Goal: Information Seeking & Learning: Understand process/instructions

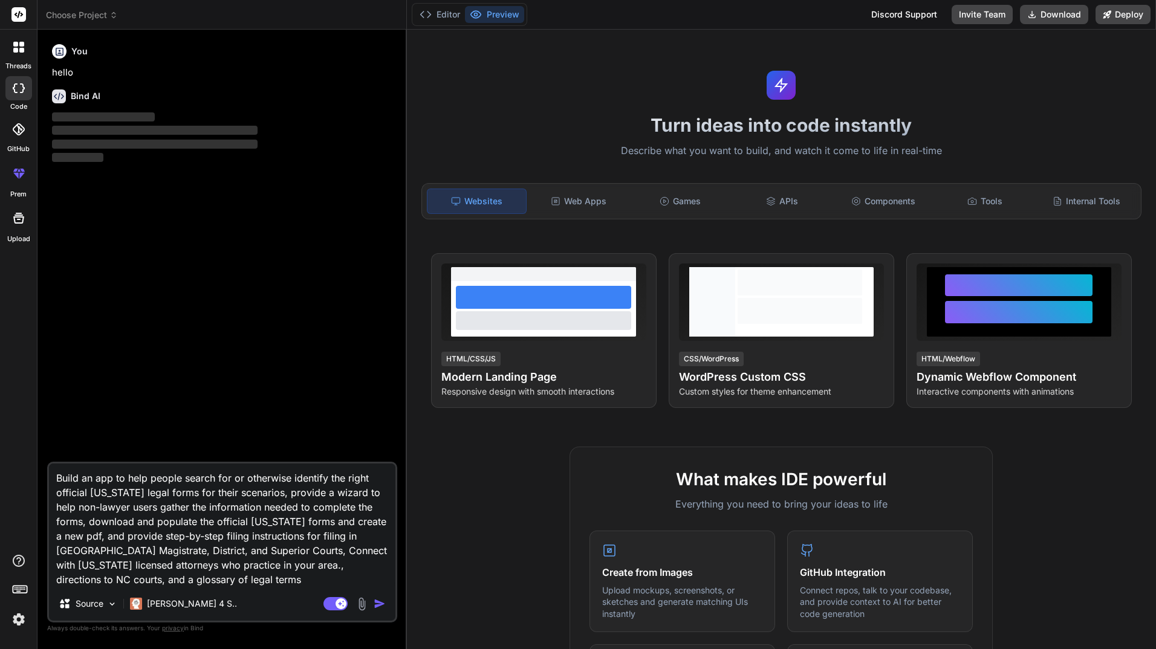
click at [85, 8] on header "Choose Project Created with Pixso." at bounding box center [221, 15] width 369 height 30
click at [109, 14] on span "Choose Project" at bounding box center [82, 15] width 72 height 12
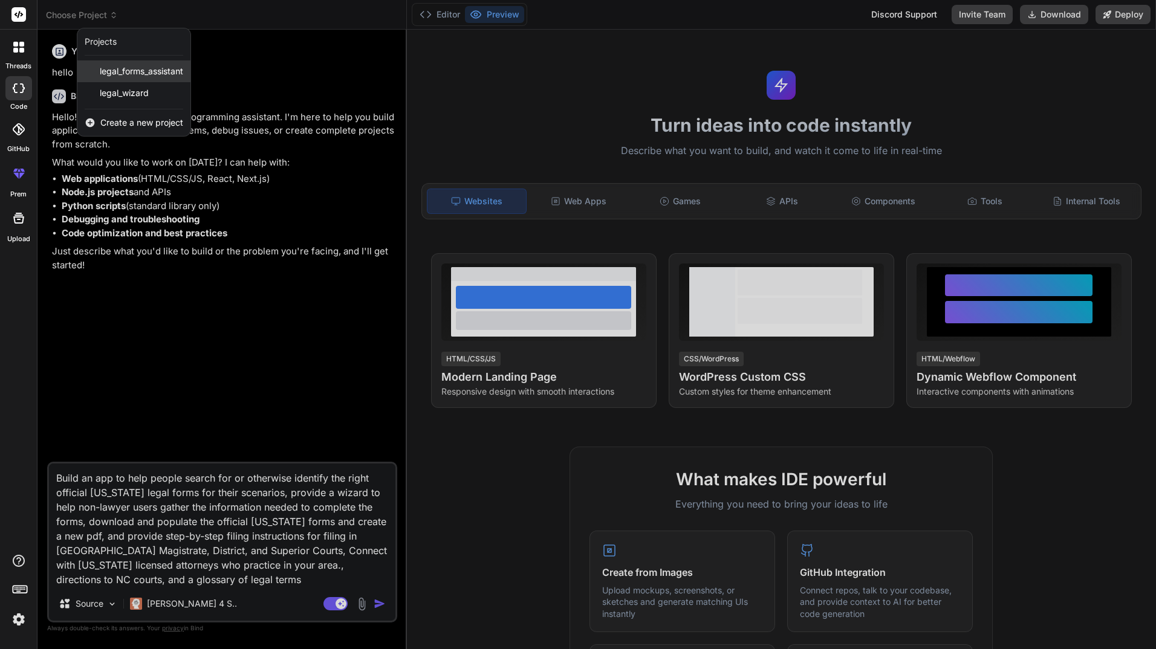
click at [123, 75] on span "legal_forms_assistant" at bounding box center [141, 71] width 83 height 12
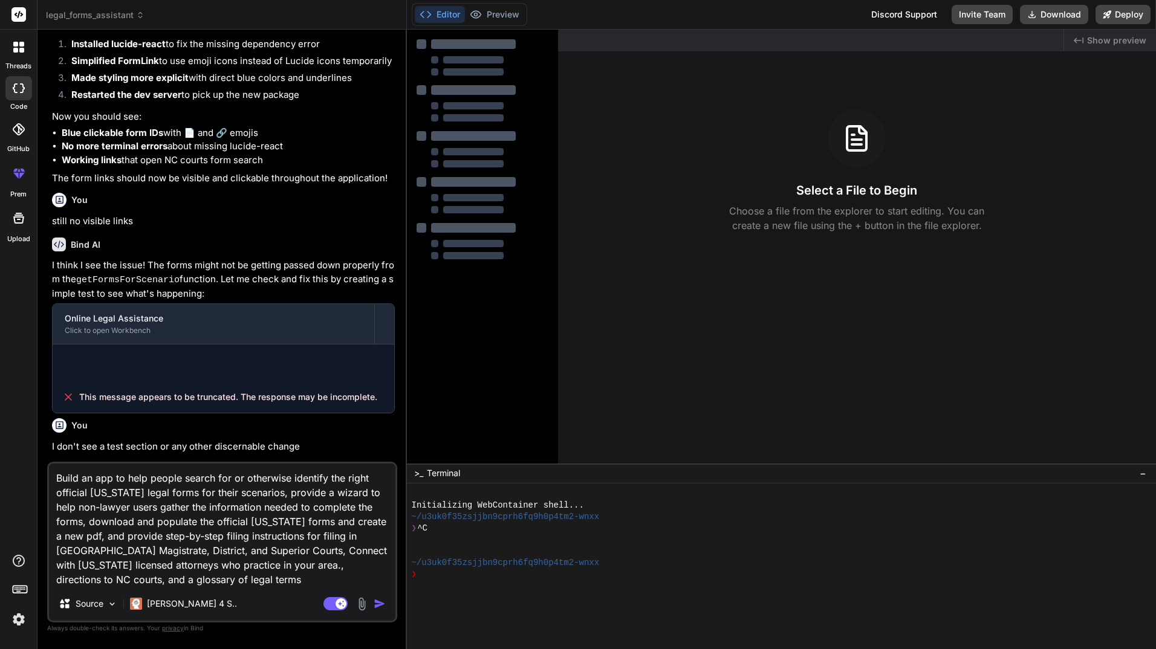
scroll to position [1012, 0]
type textarea "x"
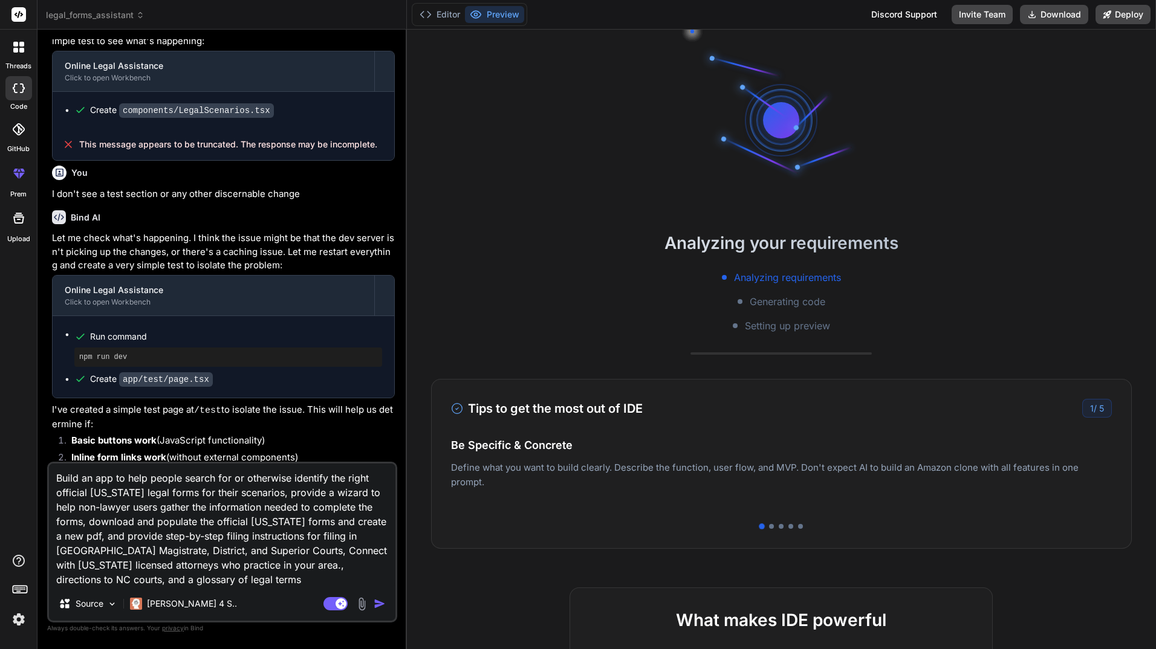
scroll to position [1352, 0]
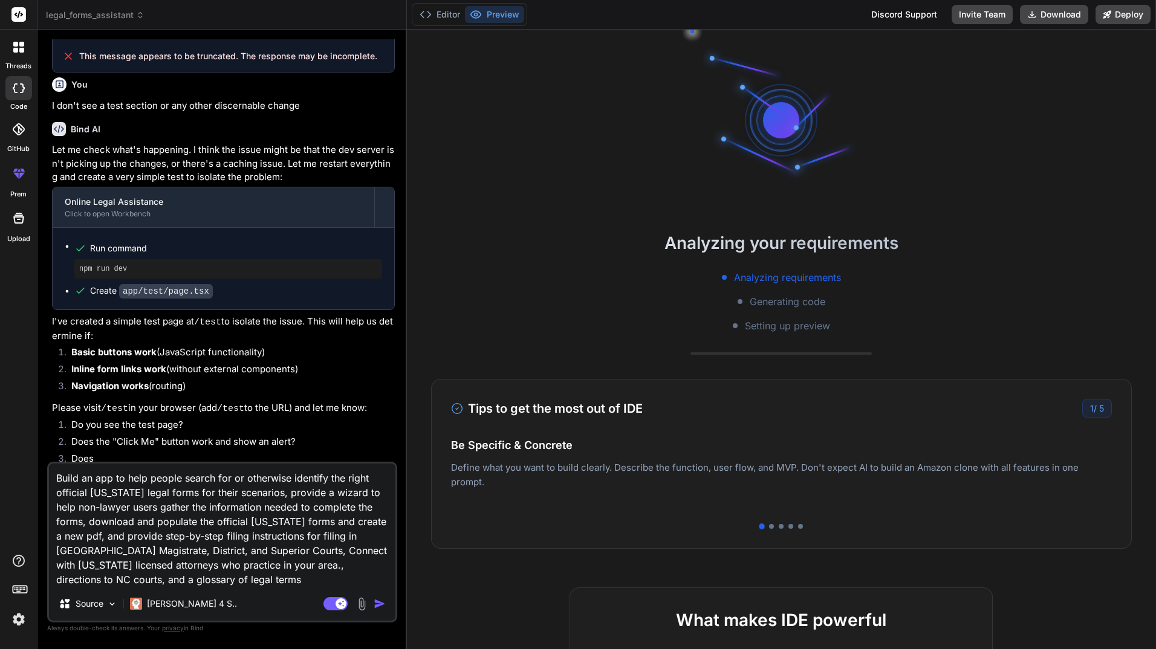
drag, startPoint x: 248, startPoint y: 583, endPoint x: 56, endPoint y: 473, distance: 221.0
click at [56, 473] on textarea "Build an app to help people search for or otherwise identify the right official…" at bounding box center [222, 525] width 346 height 123
type textarea "x"
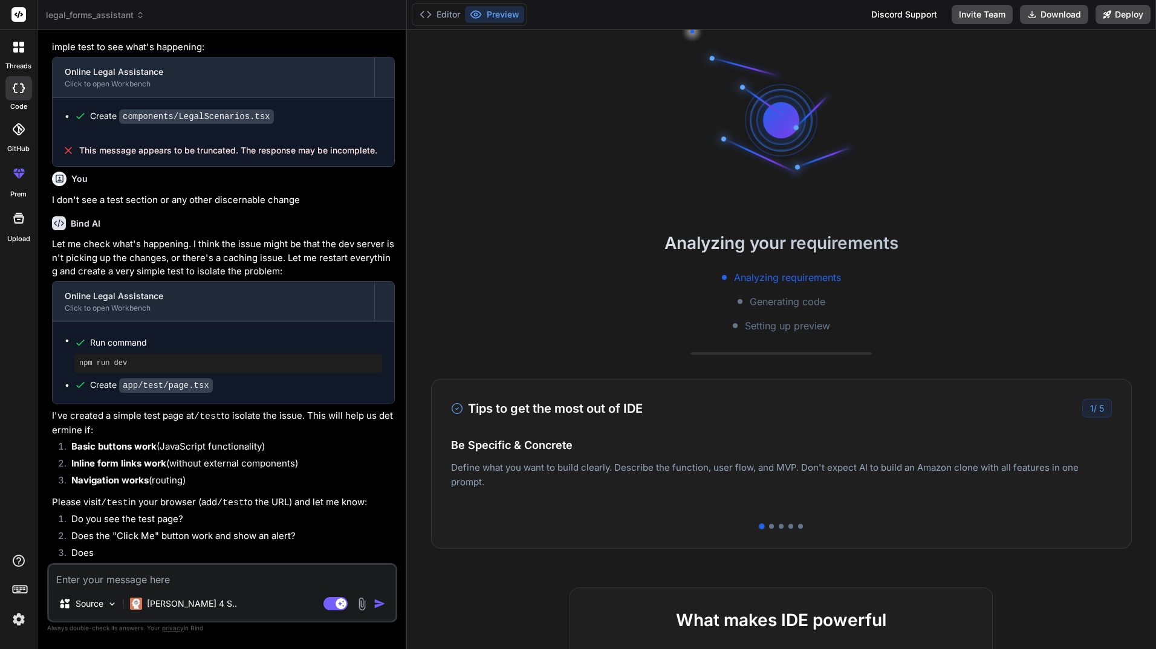
scroll to position [1250, 0]
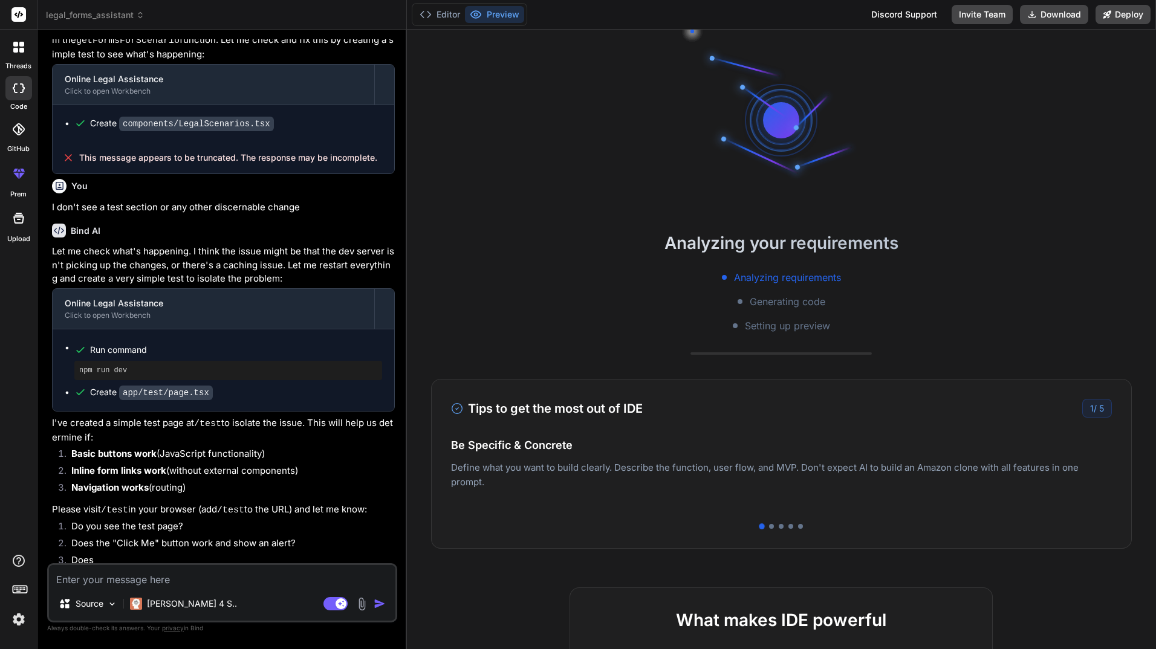
click at [16, 616] on img at bounding box center [18, 620] width 21 height 21
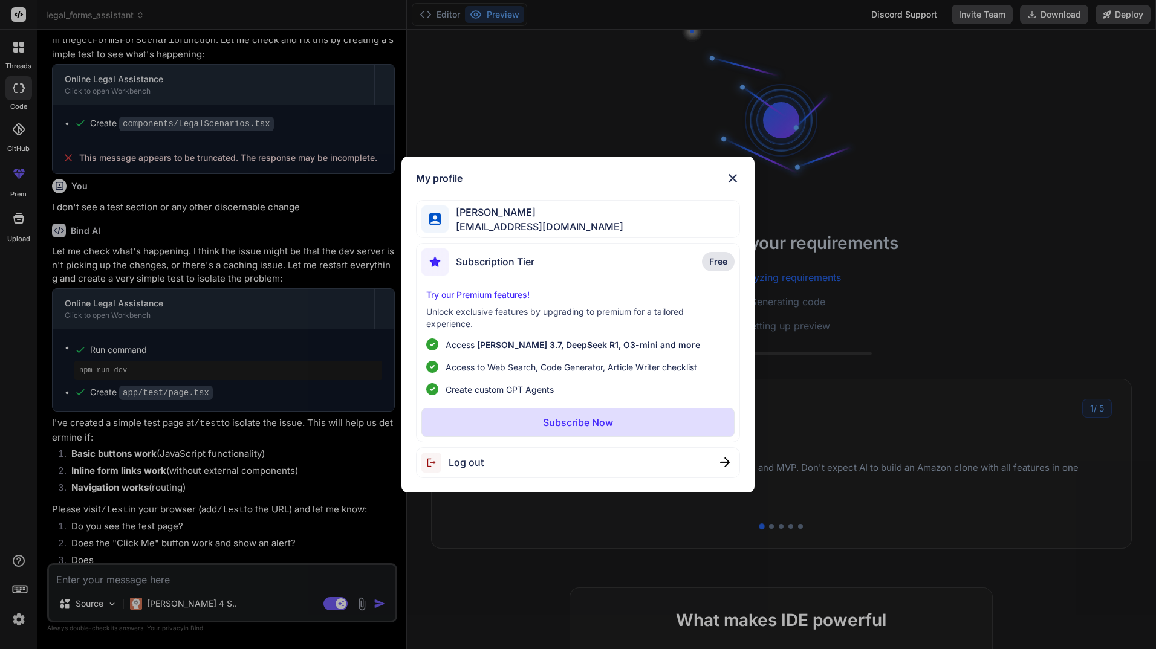
click at [738, 174] on img at bounding box center [733, 178] width 15 height 15
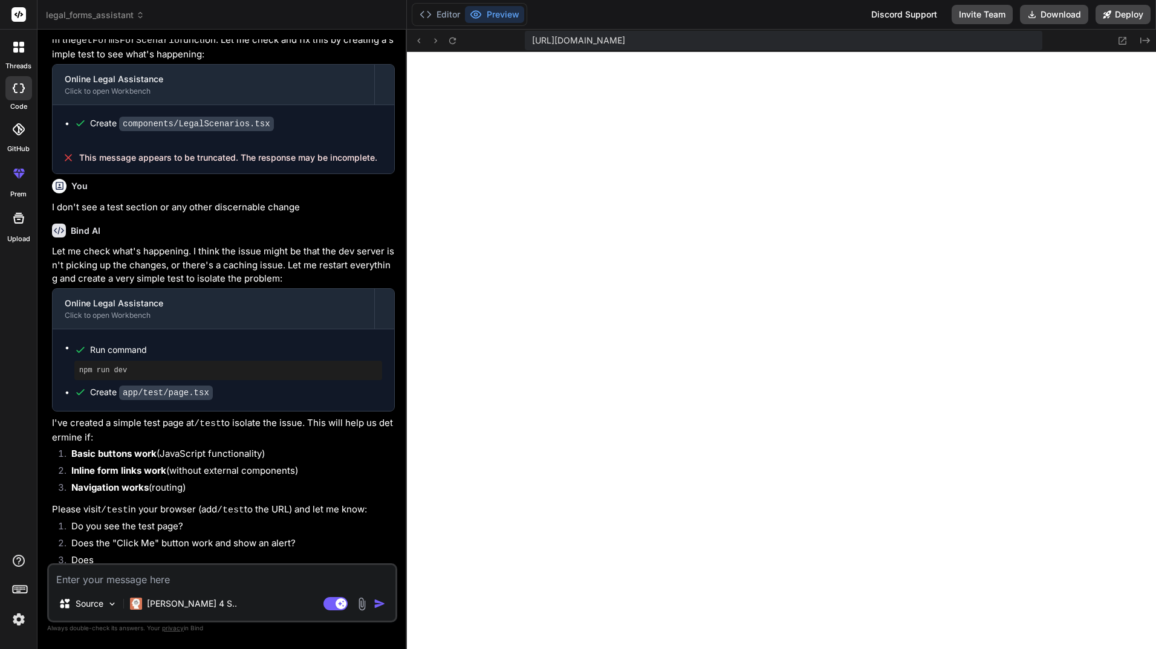
scroll to position [494, 0]
type textarea "x"
click at [145, 580] on textarea at bounding box center [222, 576] width 346 height 22
type textarea "c"
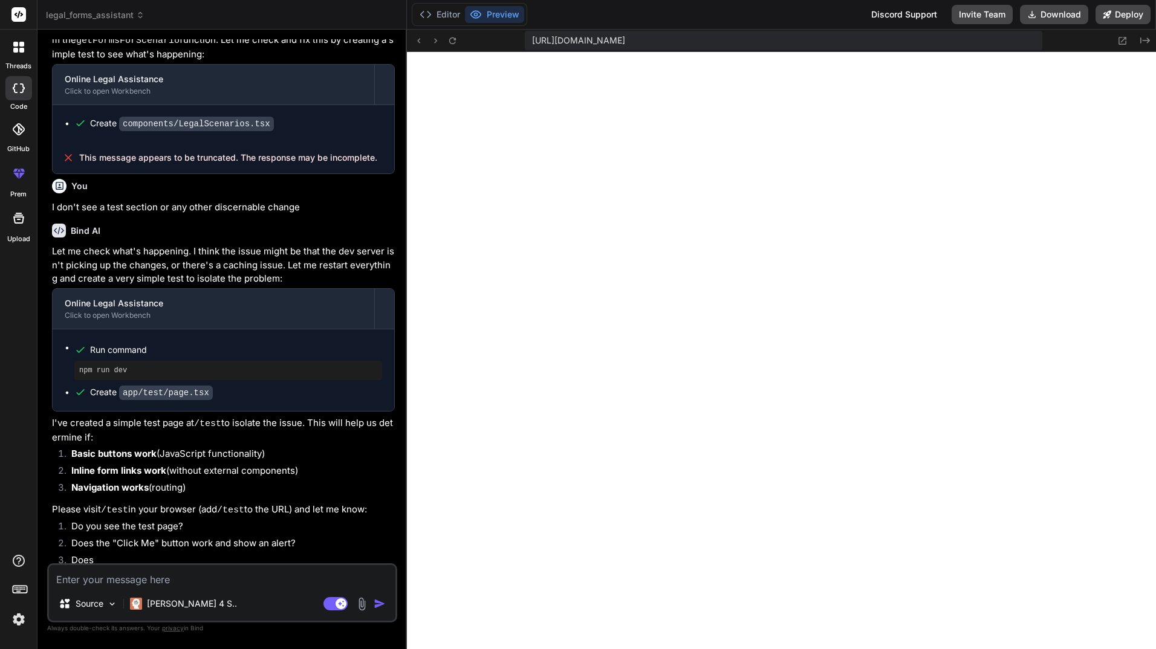
type textarea "x"
type textarea "ca"
type textarea "x"
type textarea "can"
type textarea "x"
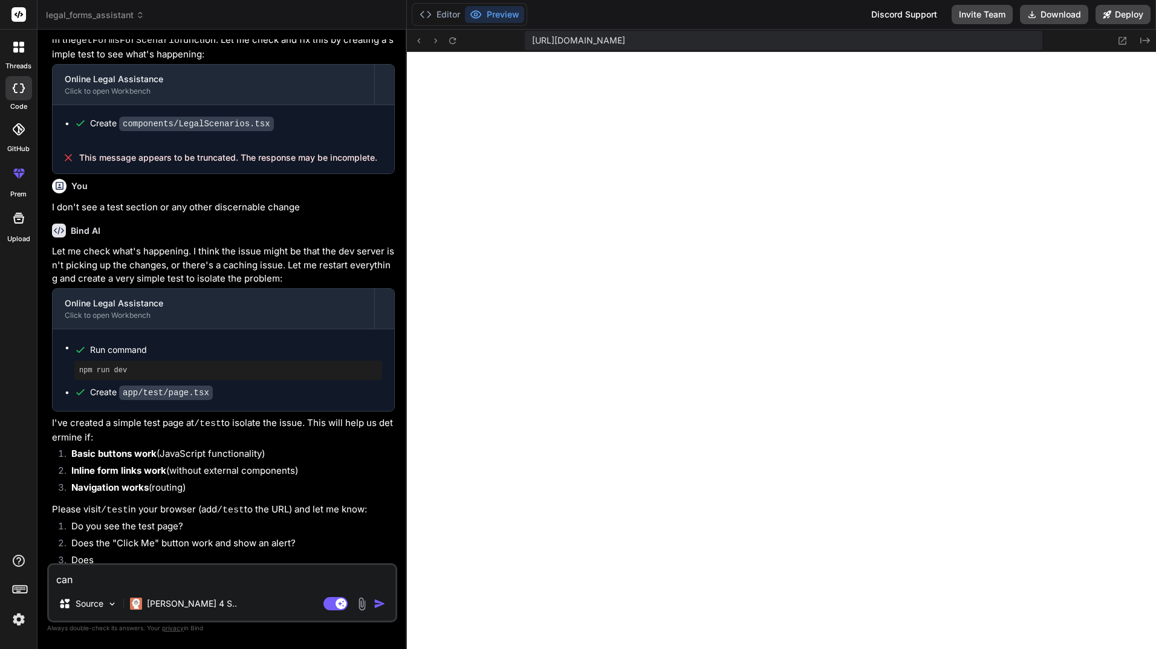
type textarea "can"
type textarea "x"
type textarea "can t"
type textarea "x"
type textarea "can"
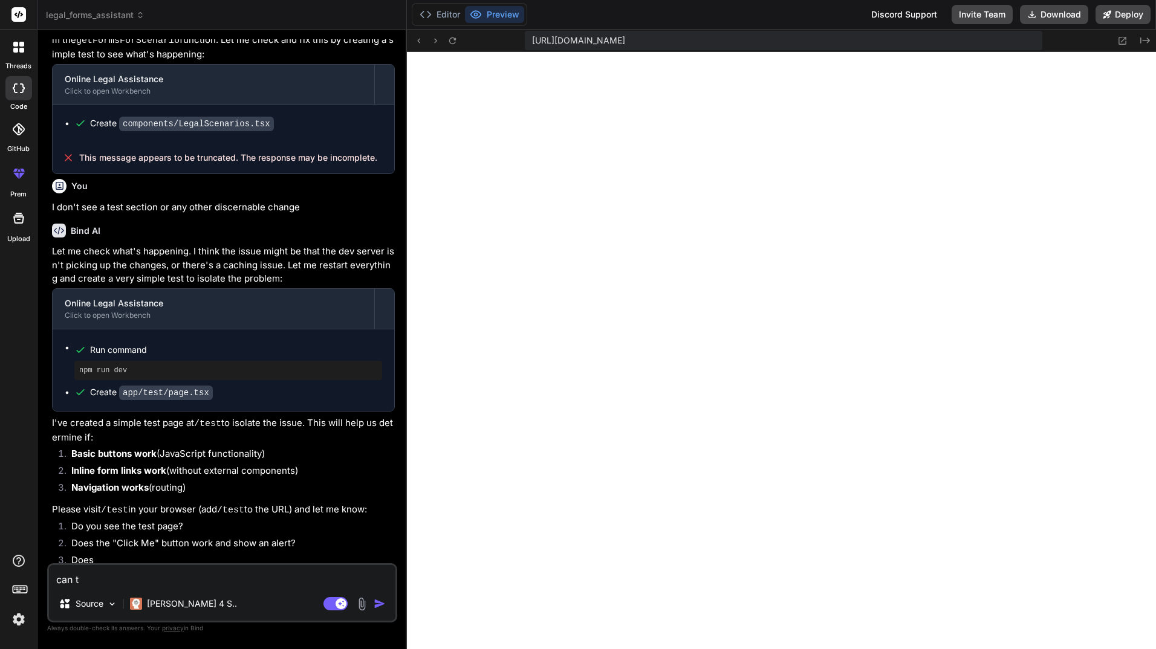
type textarea "x"
type textarea "can y"
type textarea "x"
type textarea "can yo"
type textarea "x"
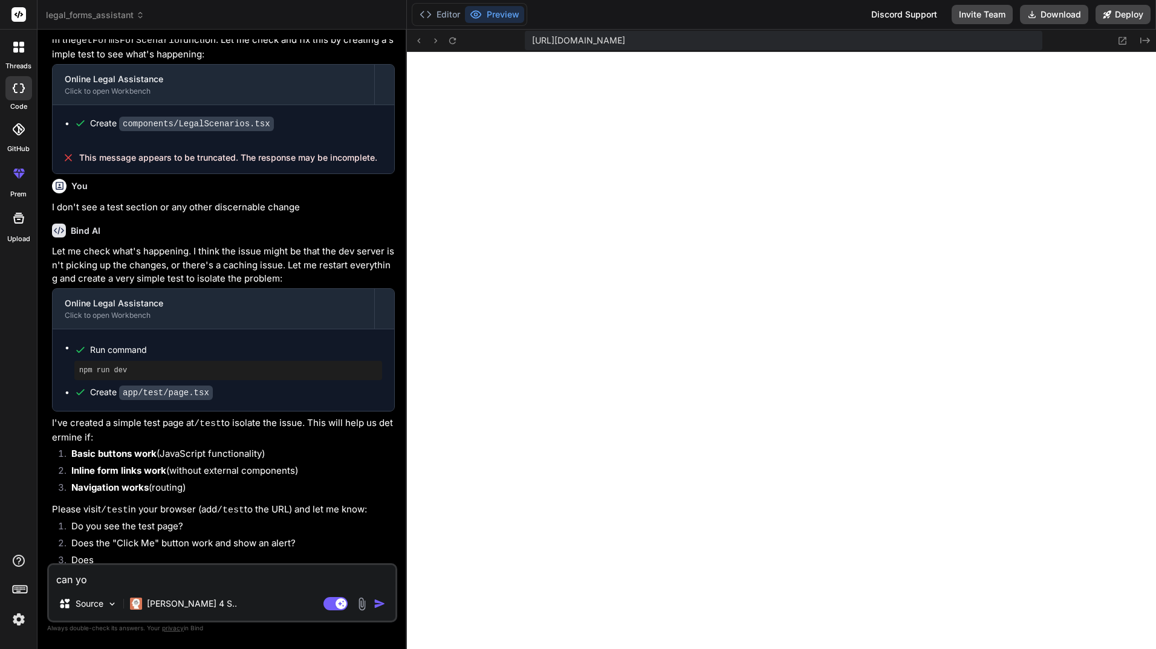
type textarea "can you"
type textarea "x"
type textarea "can you"
type textarea "x"
type textarea "can you w"
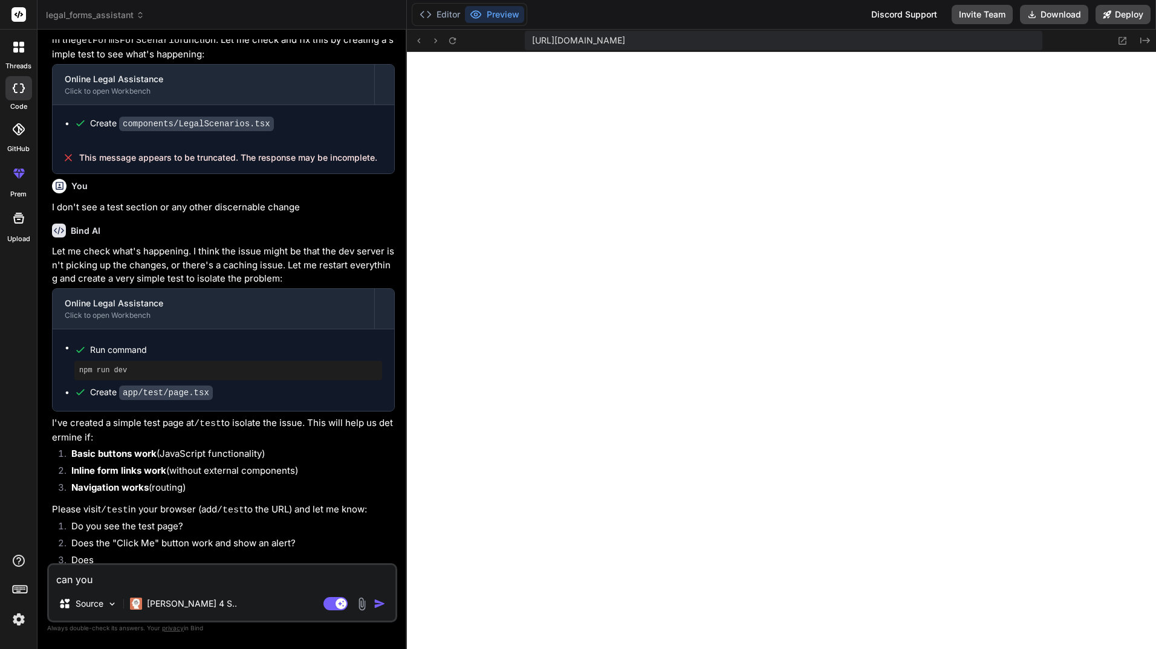
type textarea "x"
type textarea "can you wr"
type textarea "x"
type textarea "can you wri"
type textarea "x"
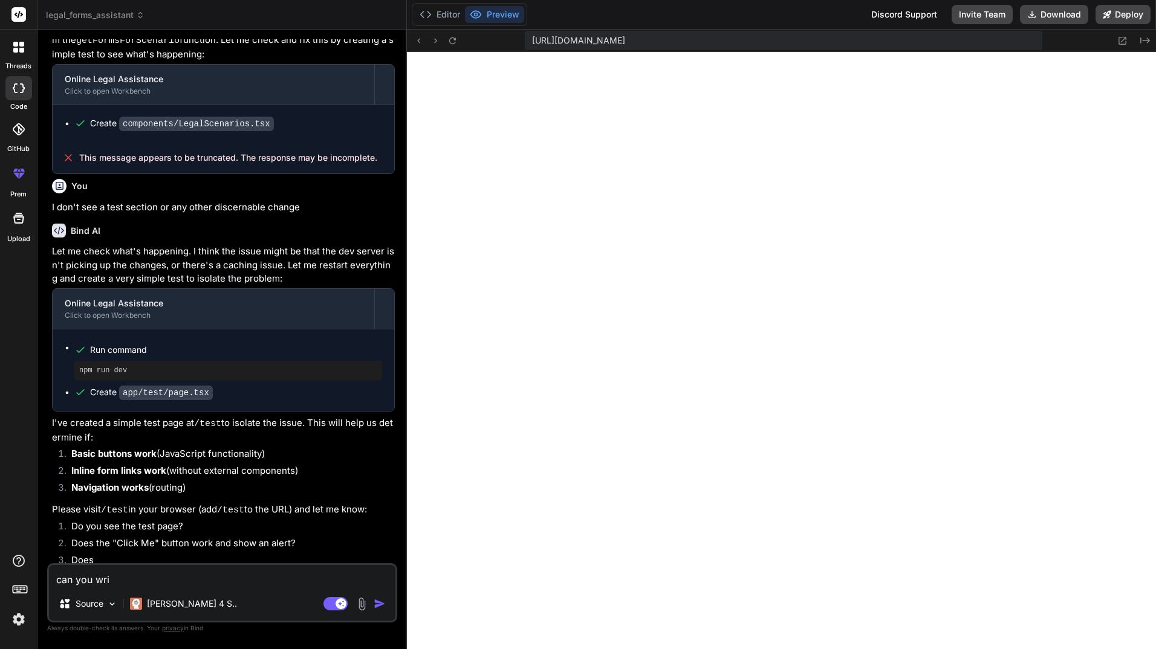
type textarea "can you writ"
type textarea "x"
type textarea "can you write"
type textarea "x"
type textarea "can you write"
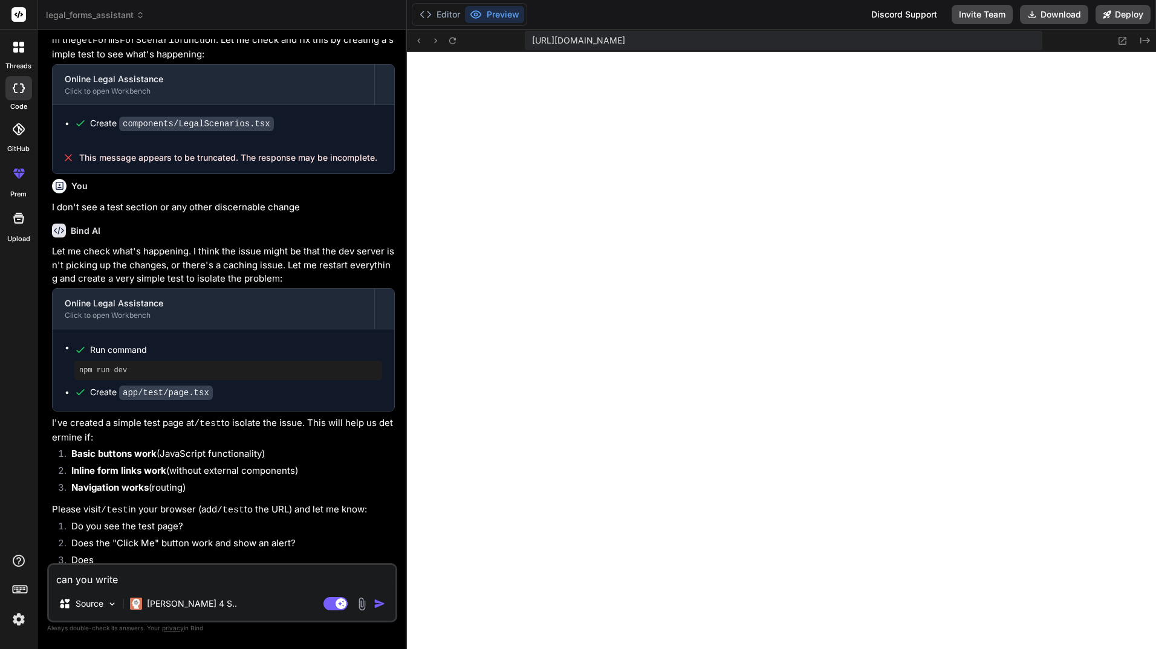
type textarea "x"
type textarea "can you write a"
type textarea "x"
type textarea "can you write a"
type textarea "x"
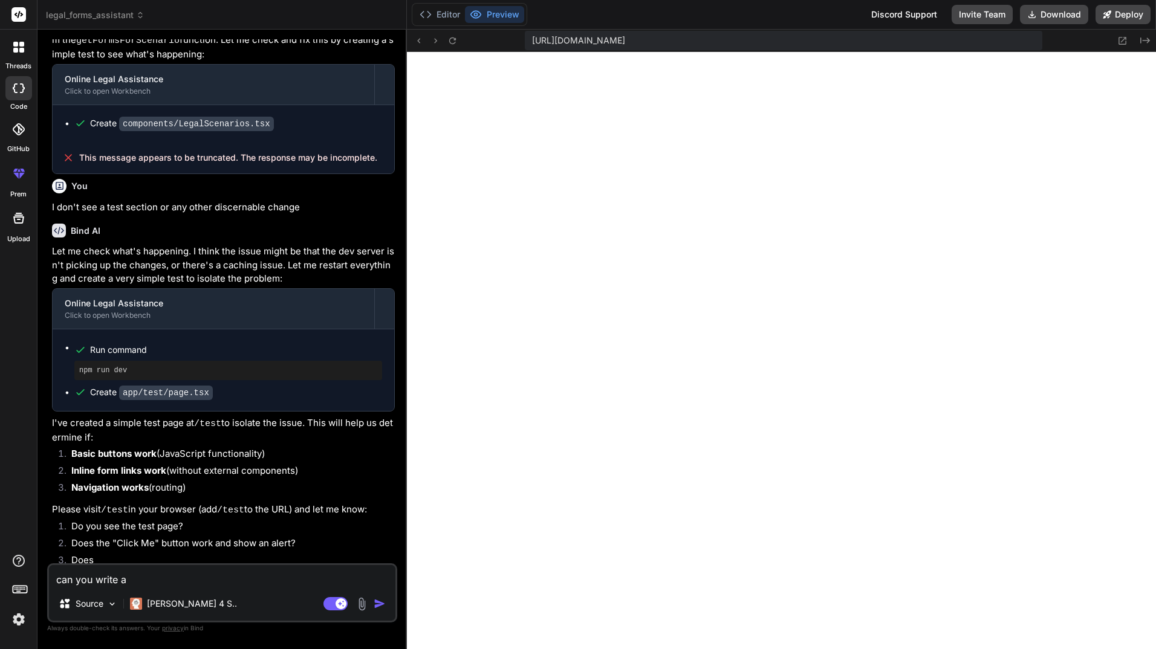
type textarea "can you write a p"
type textarea "x"
type textarea "can you write a pr"
type textarea "x"
type textarea "can you write a pro"
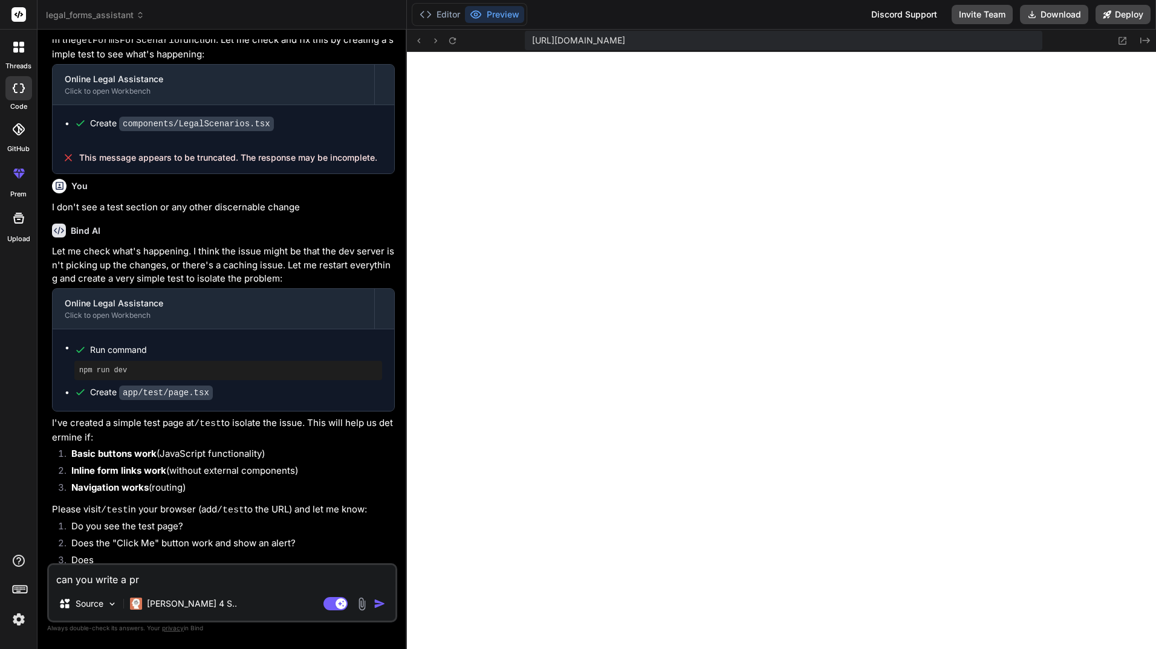
type textarea "x"
type textarea "can you write a prom"
type textarea "x"
type textarea "can you write a promp"
type textarea "x"
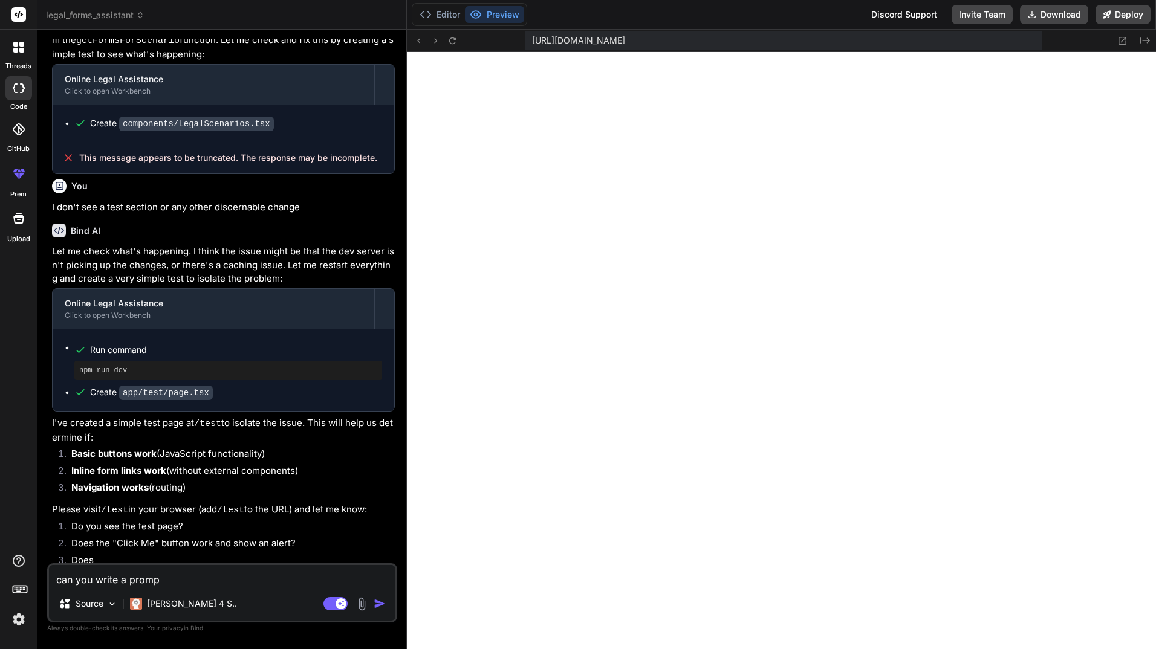
type textarea "can you write a prompt"
type textarea "x"
type textarea "can you write a prompt"
type textarea "x"
type textarea "can you write a prompt t"
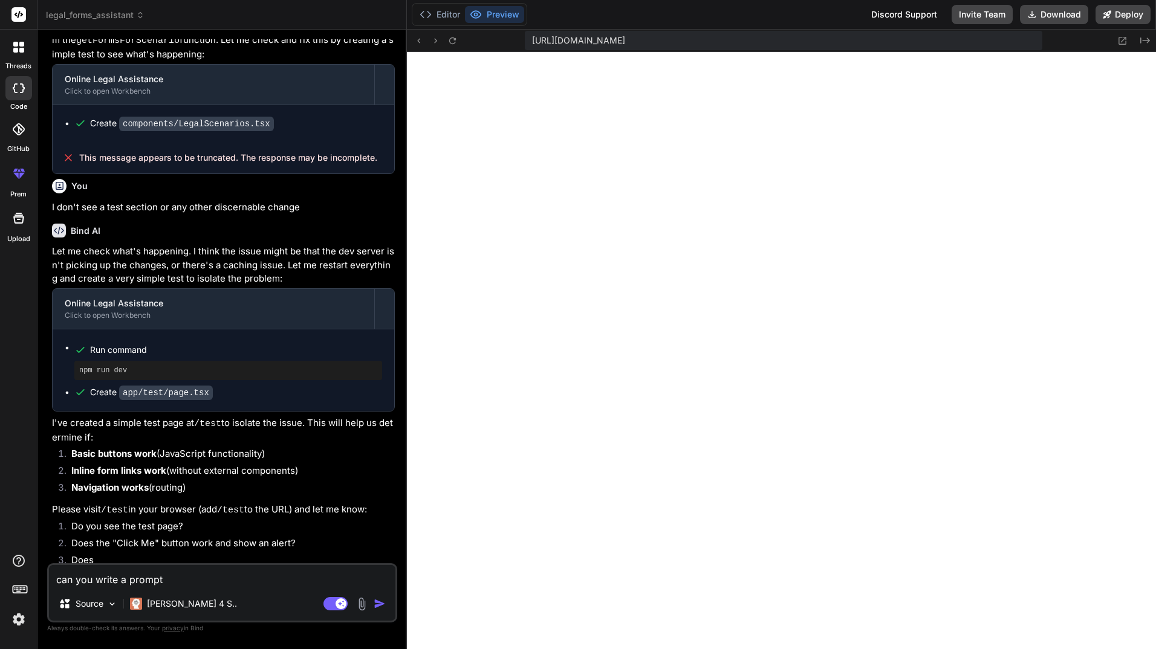
type textarea "x"
type textarea "can you write a prompt to"
type textarea "x"
type textarea "can you write a prompt to"
type textarea "x"
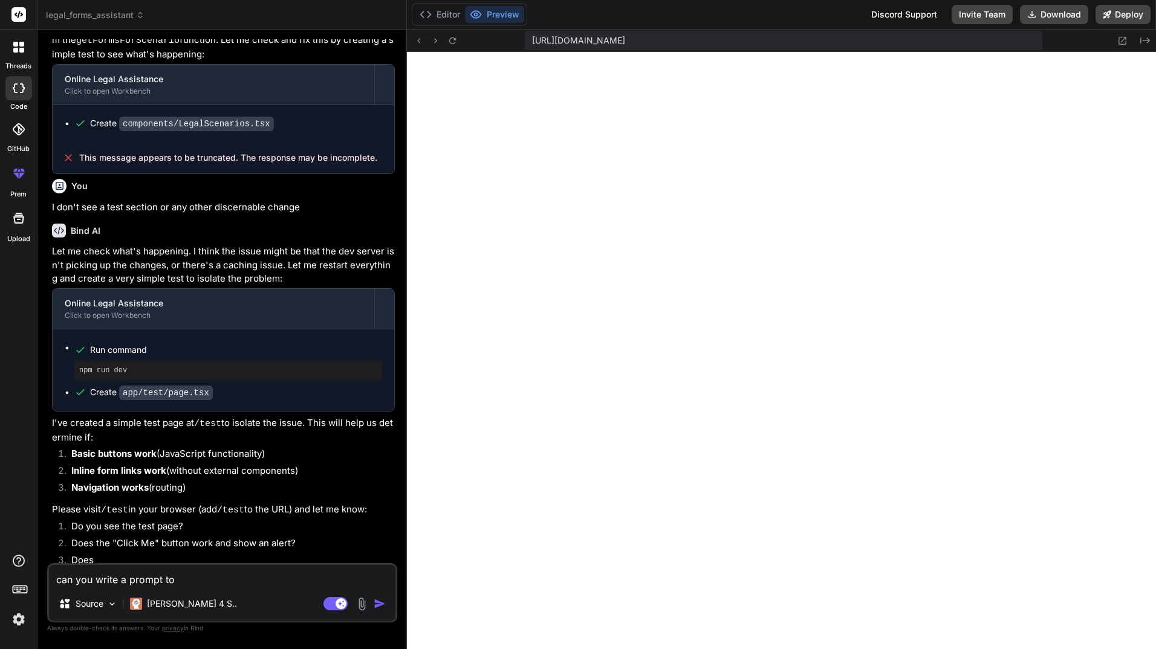
type textarea "can you write a prompt to r"
type textarea "x"
type textarea "can you write a prompt to re"
type textarea "x"
type textarea "can you write a prompt to rep"
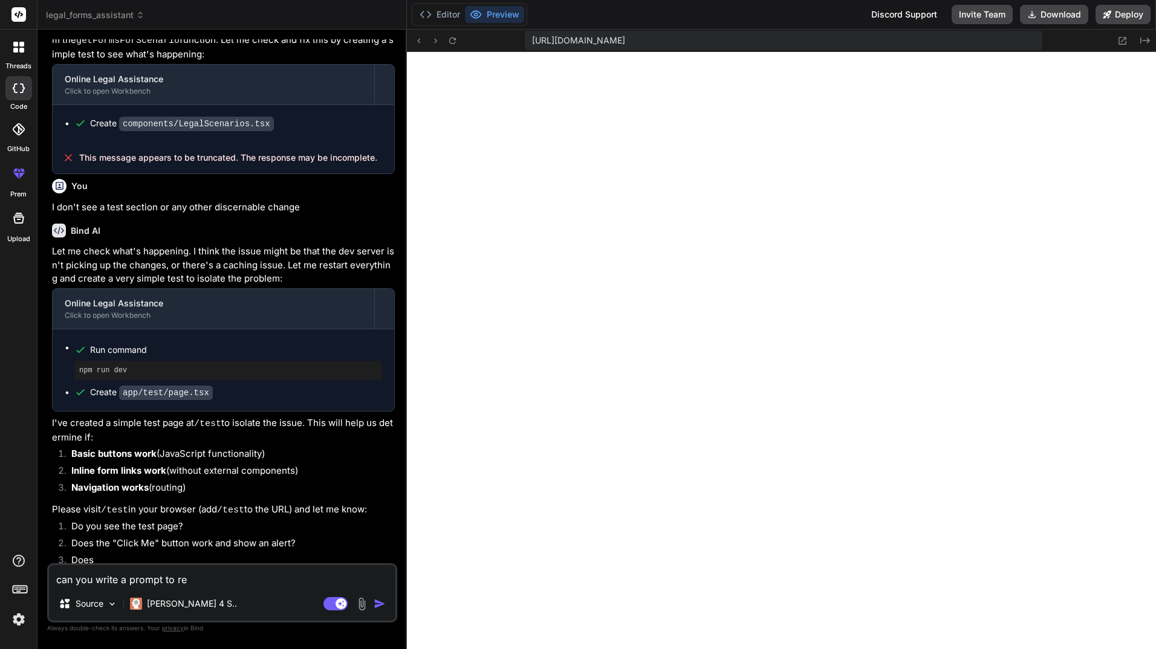
type textarea "x"
type textarea "can you write a prompt to repl"
type textarea "x"
type textarea "can you write a prompt to repli"
type textarea "x"
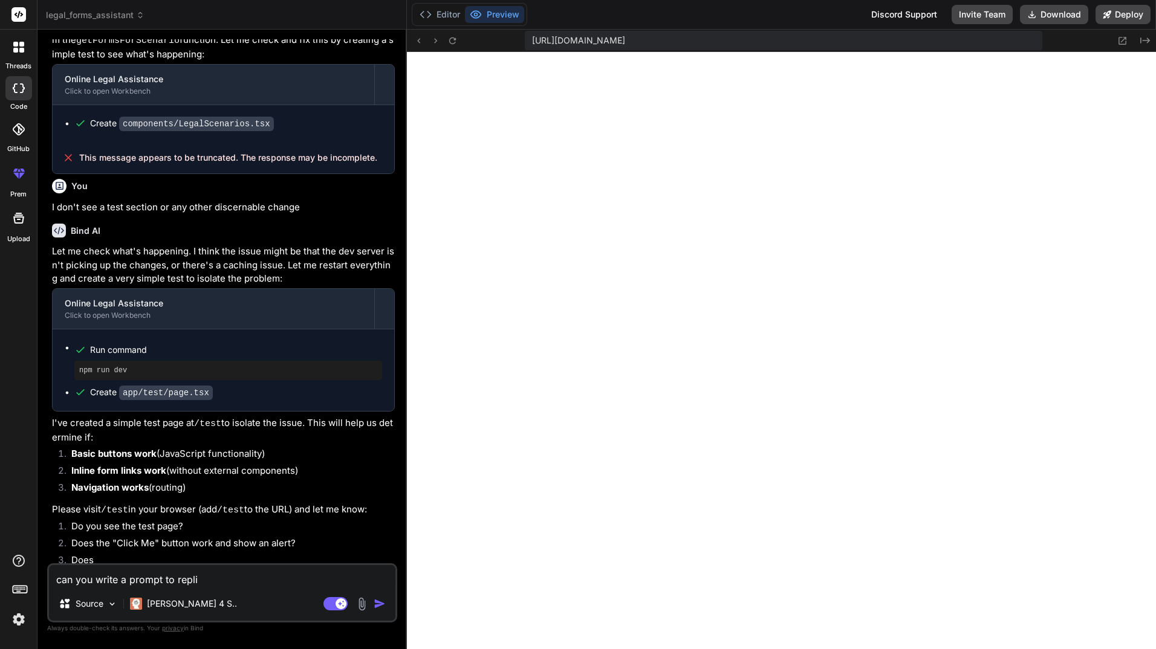
type textarea "can you write a prompt to repl"
type textarea "x"
type textarea "can you write a prompt to rep"
type textarea "x"
type textarea "can you write a prompt to re"
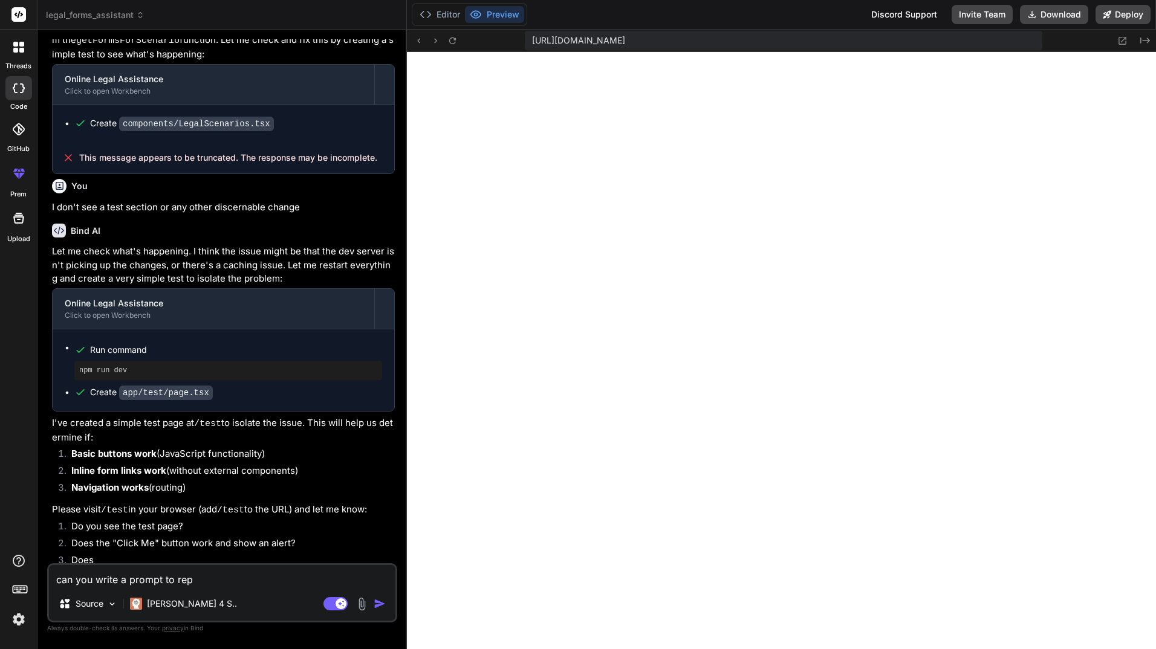
type textarea "x"
type textarea "can you write a prompt to r"
type textarea "x"
type textarea "can you write a prompt to"
type textarea "x"
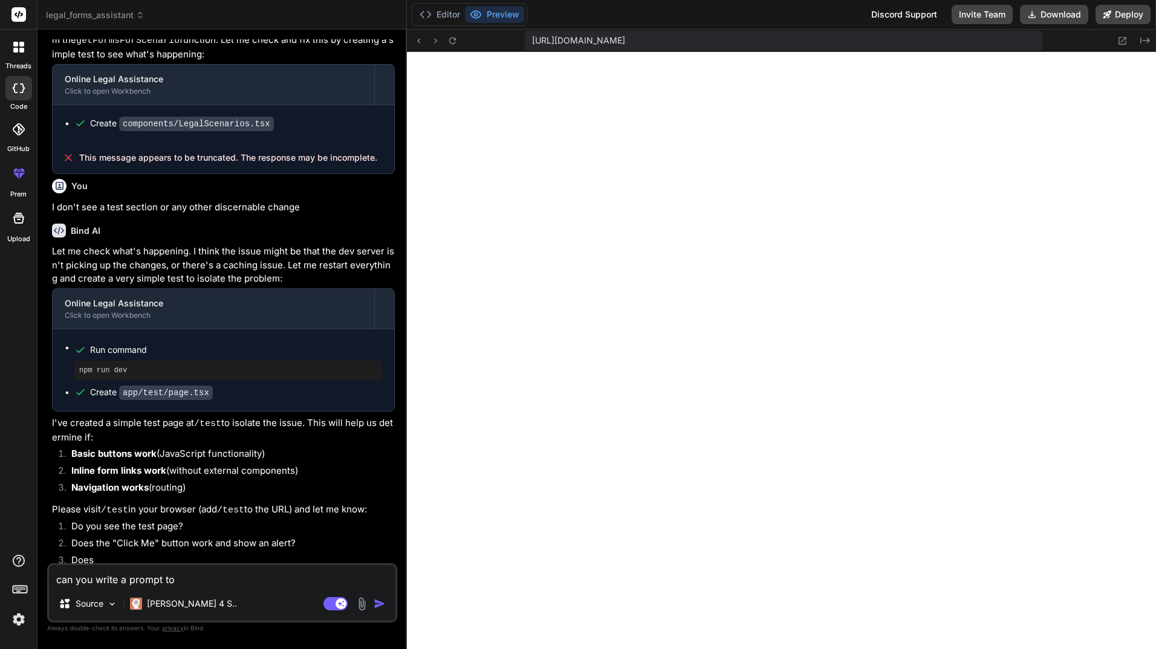
type textarea "can you write a prompt to"
type textarea "x"
type textarea "can you write a prompt t"
type textarea "x"
type textarea "can you write a prompt"
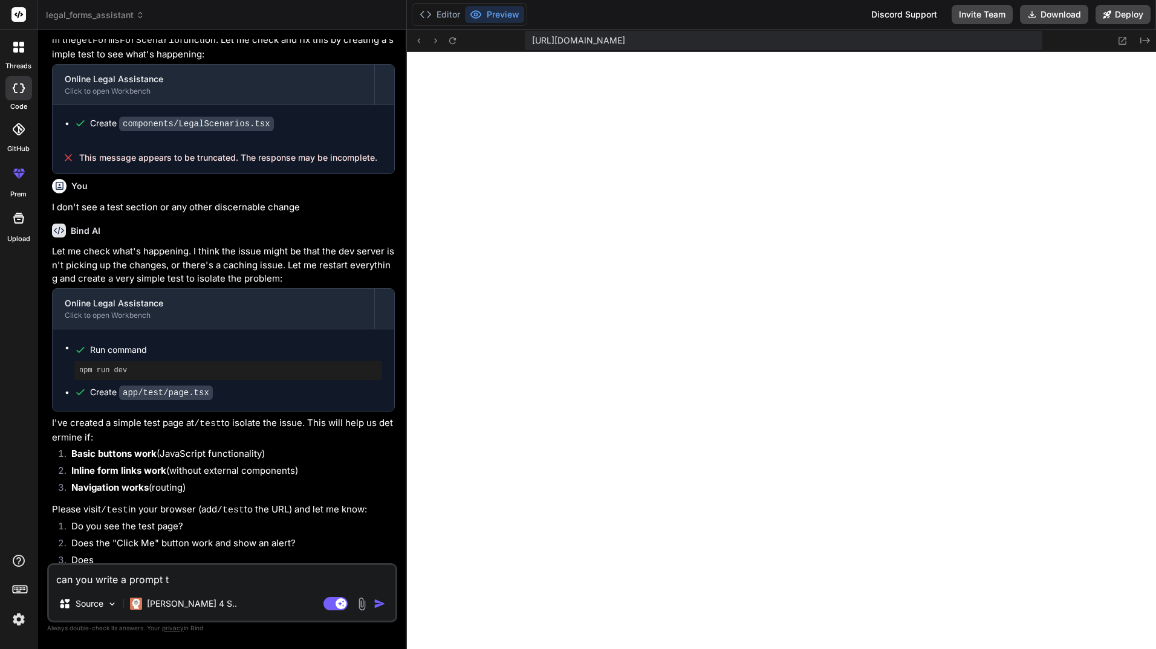
type textarea "x"
type textarea "can you write a prompt t"
type textarea "x"
type textarea "can you write a prompt th"
type textarea "x"
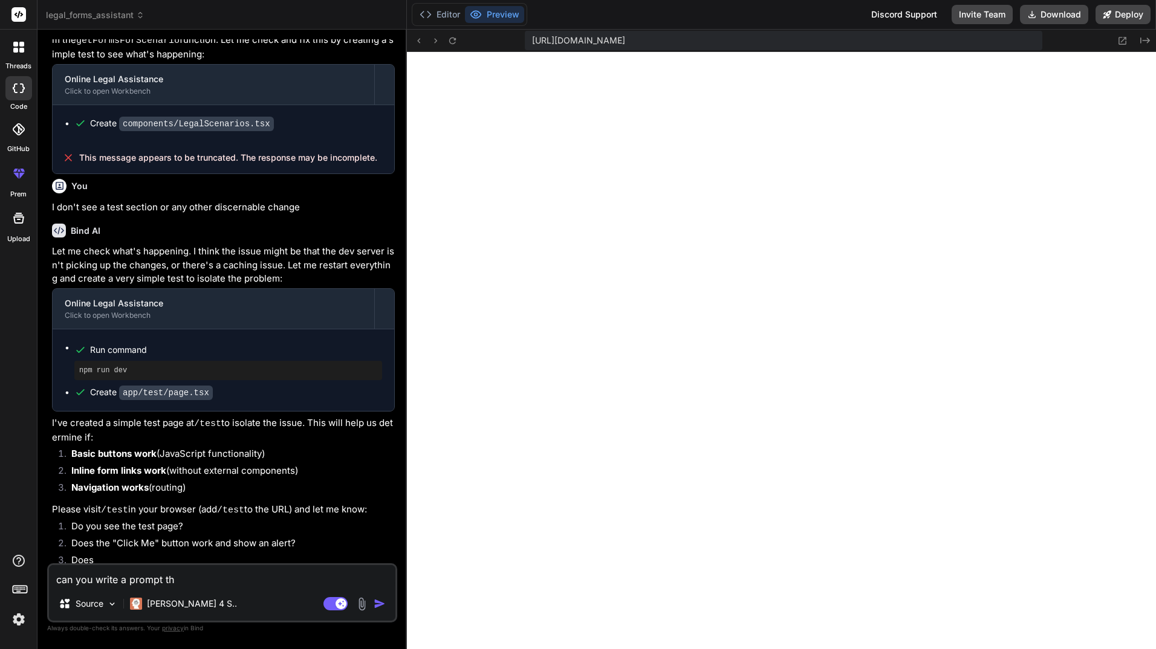
type textarea "can you write a prompt tha"
type textarea "x"
type textarea "can you write a prompt that"
type textarea "x"
type textarea "can you write a prompt that"
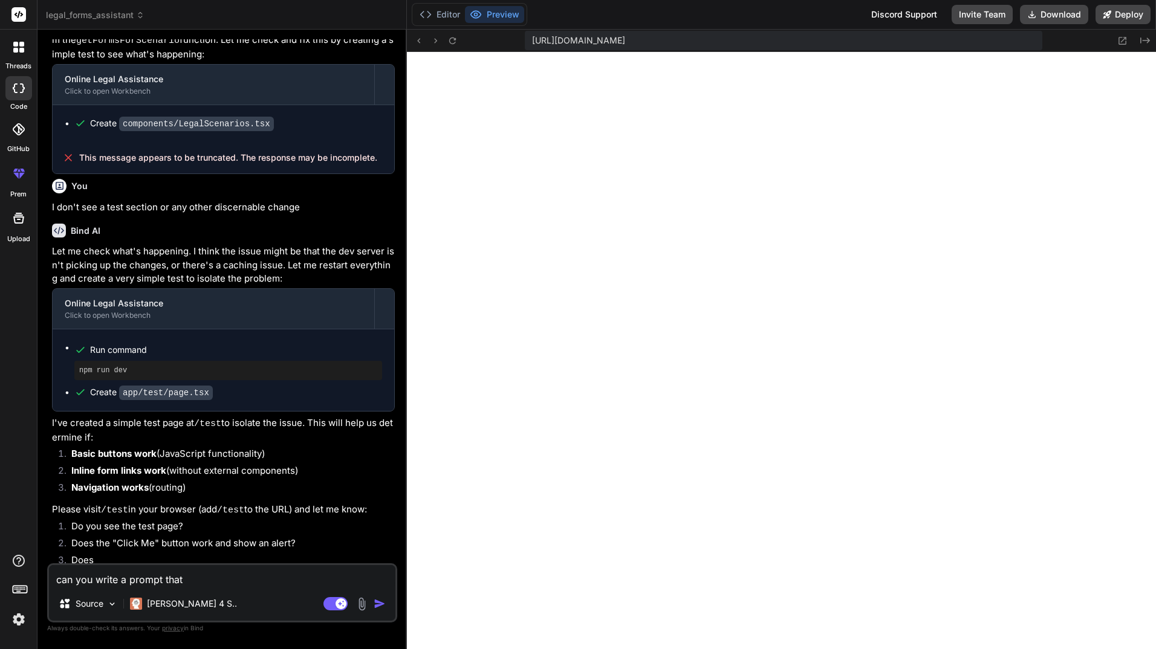
type textarea "x"
type textarea "can you write a prompt that d"
type textarea "x"
type textarea "can you write a prompt that de"
type textarea "x"
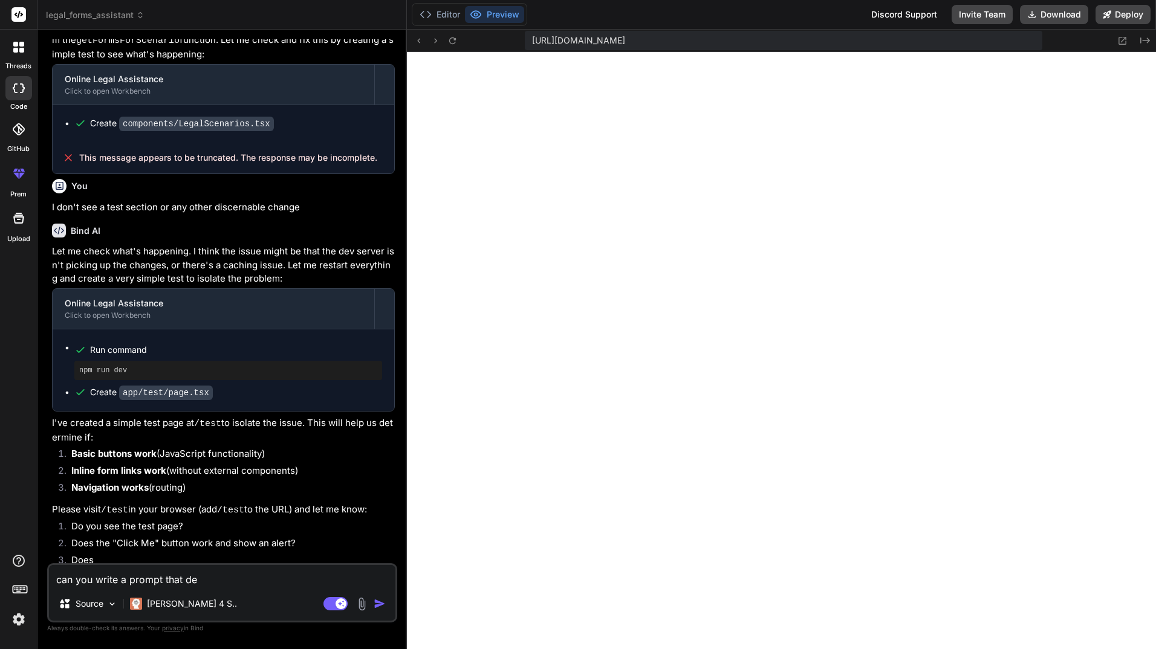
type textarea "can you write a prompt that des"
type textarea "x"
type textarea "can you write a prompt that desc"
type textarea "x"
type textarea "can you write a prompt that descr"
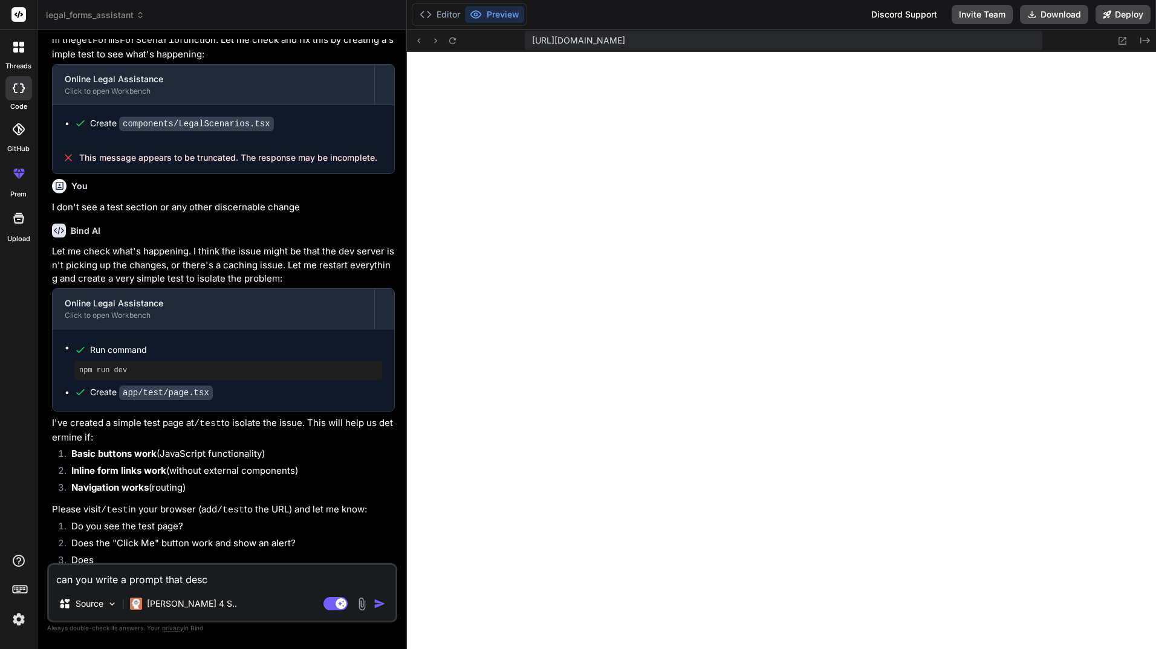
type textarea "x"
type textarea "can you write a prompt that descri"
type textarea "x"
type textarea "can you write a prompt that describ"
type textarea "x"
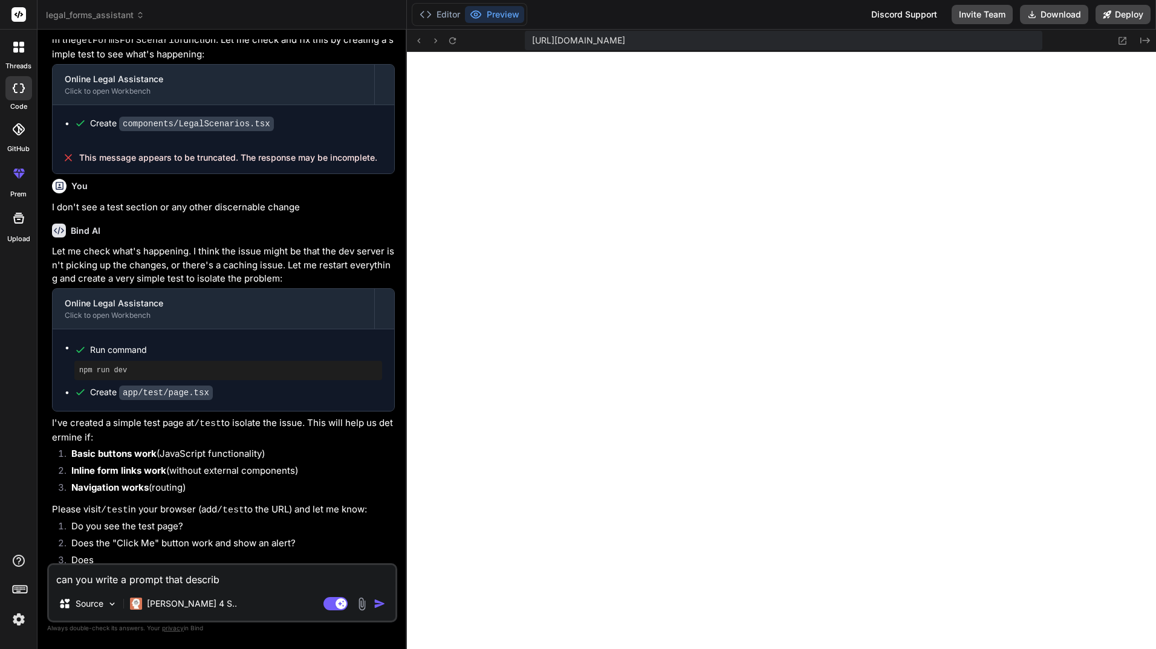
type textarea "can you write a prompt that describe"
type textarea "x"
type textarea "can you write a prompt that describes"
type textarea "x"
type textarea "can you write a prompt that describes"
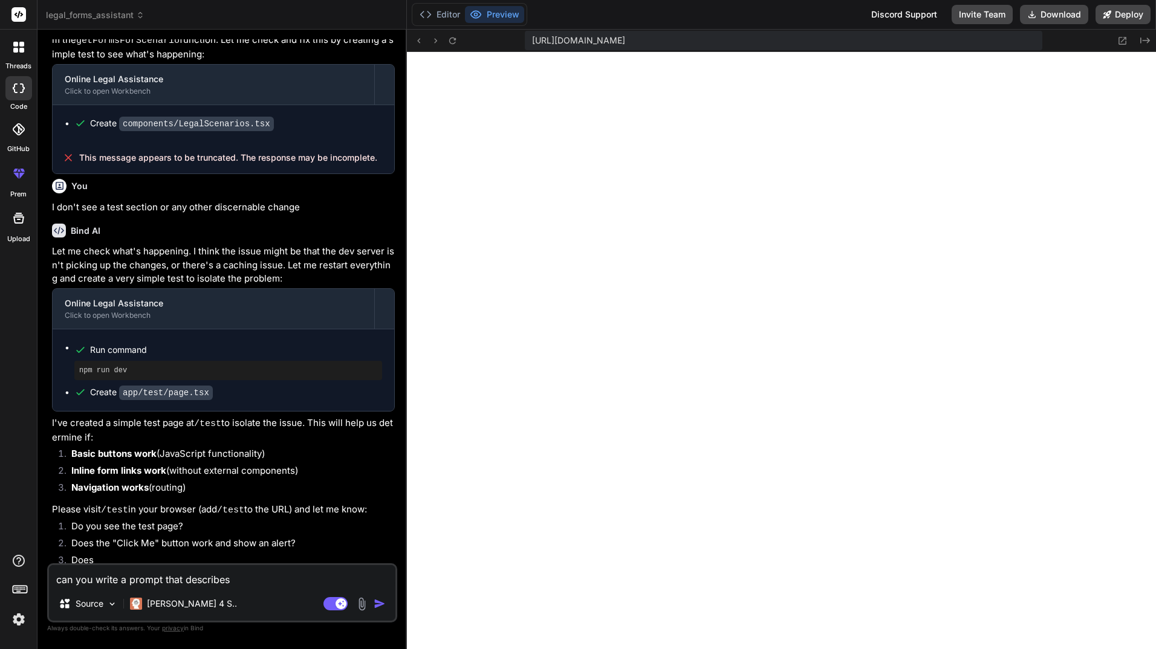
type textarea "x"
type textarea "can you write a prompt that describes t"
type textarea "x"
type textarea "can you write a prompt that describes th"
type textarea "x"
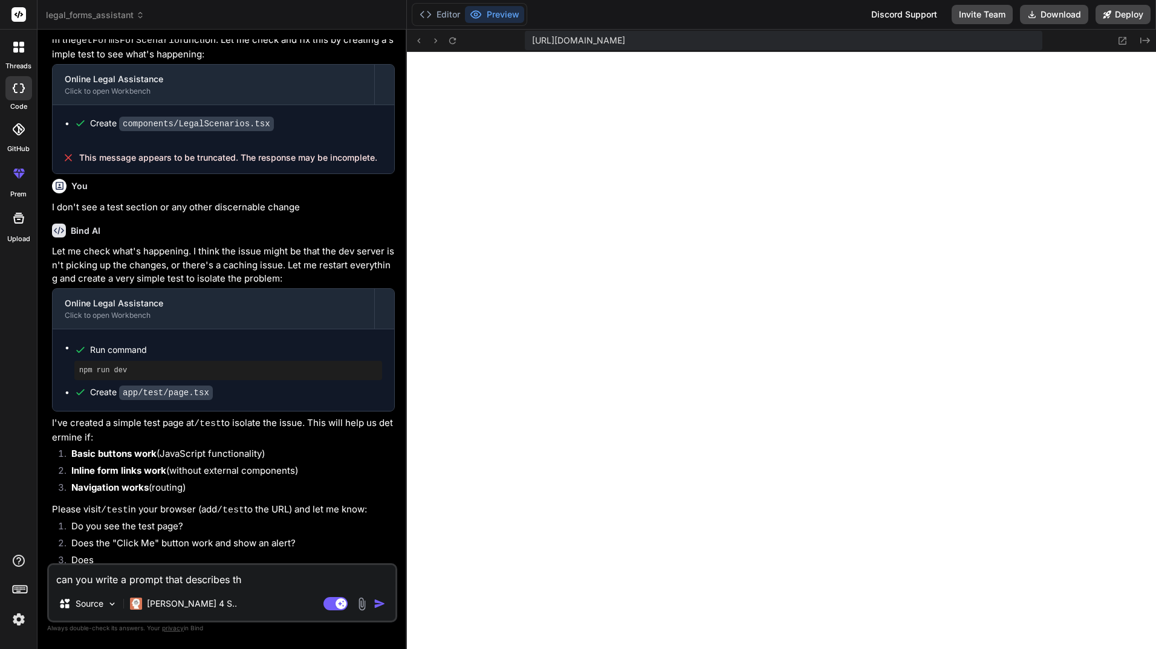
type textarea "can you write a prompt that describes the"
type textarea "x"
type textarea "can you write a prompt that describes the"
type textarea "x"
type textarea "can you write a prompt that describes the c"
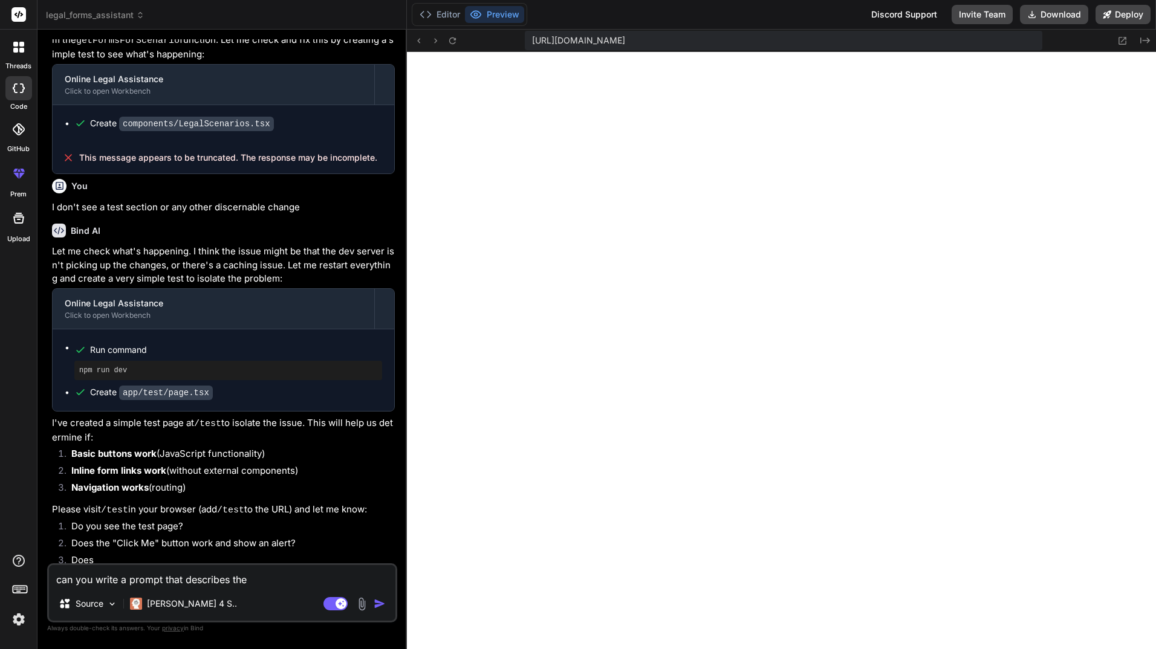
type textarea "x"
type textarea "can you write a prompt that describes the cu"
type textarea "x"
type textarea "can you write a prompt that describes the cur"
type textarea "x"
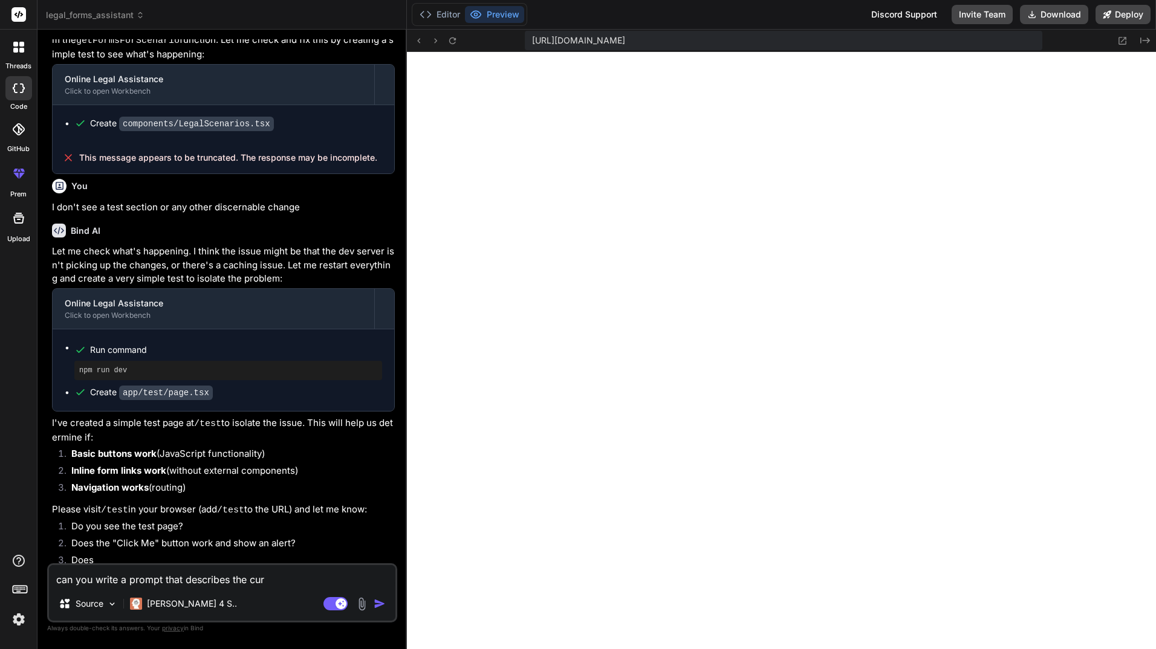
type textarea "can you write a prompt that describes the curr"
type textarea "x"
type textarea "can you write a prompt that describes the curre"
type textarea "x"
type textarea "can you write a prompt that describes the curren"
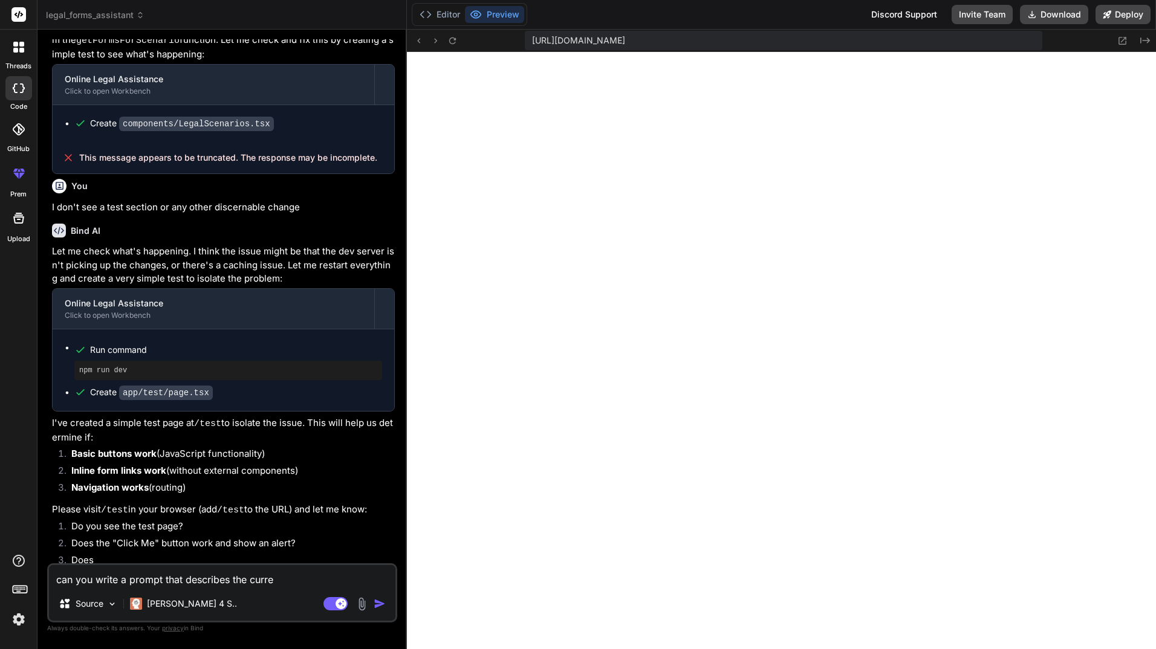
type textarea "x"
type textarea "can you write a prompt that describes the current"
type textarea "x"
type textarea "can you write a prompt that describes the current"
type textarea "x"
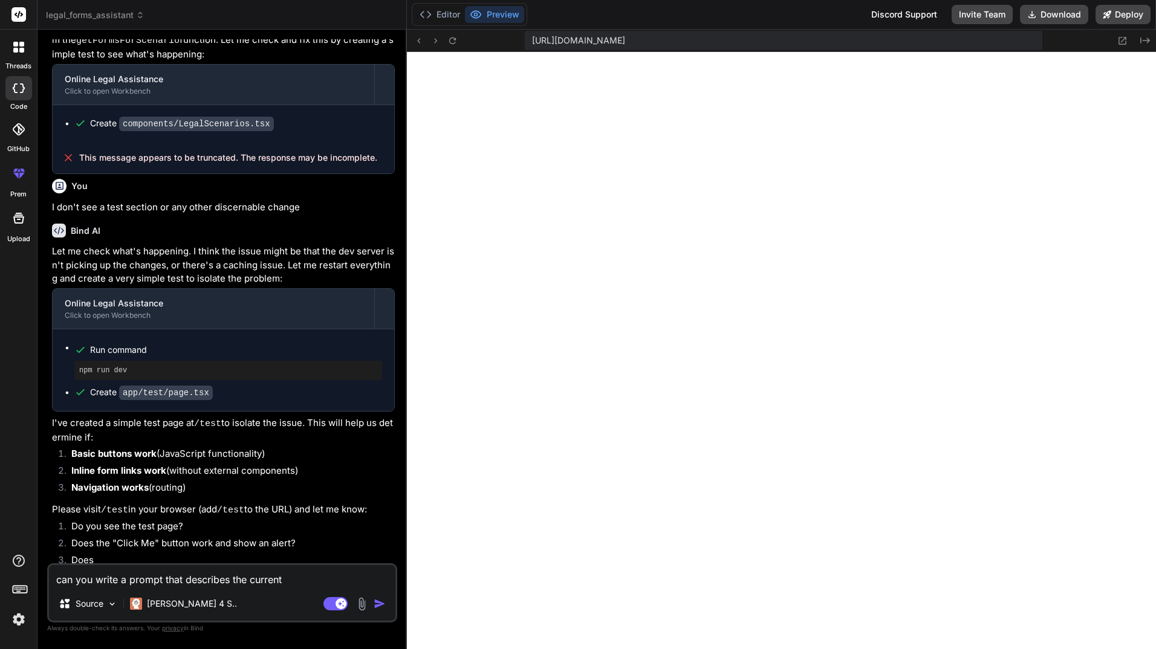
type textarea "can you write a prompt that describes the current a"
type textarea "x"
type textarea "can you write a prompt that describes the current ap"
type textarea "x"
type textarea "can you write a prompt that describes the current app"
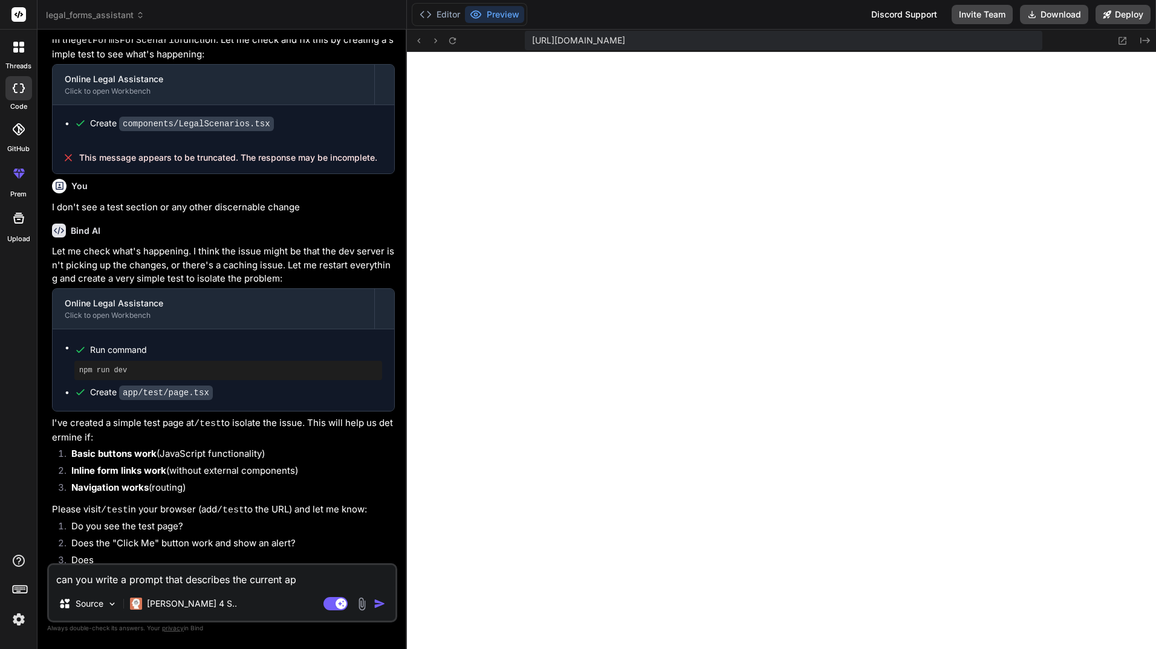
type textarea "x"
type textarea "can you write a prompt that describes the current appl"
type textarea "x"
type textarea "can you write a prompt that describes the current appli"
type textarea "x"
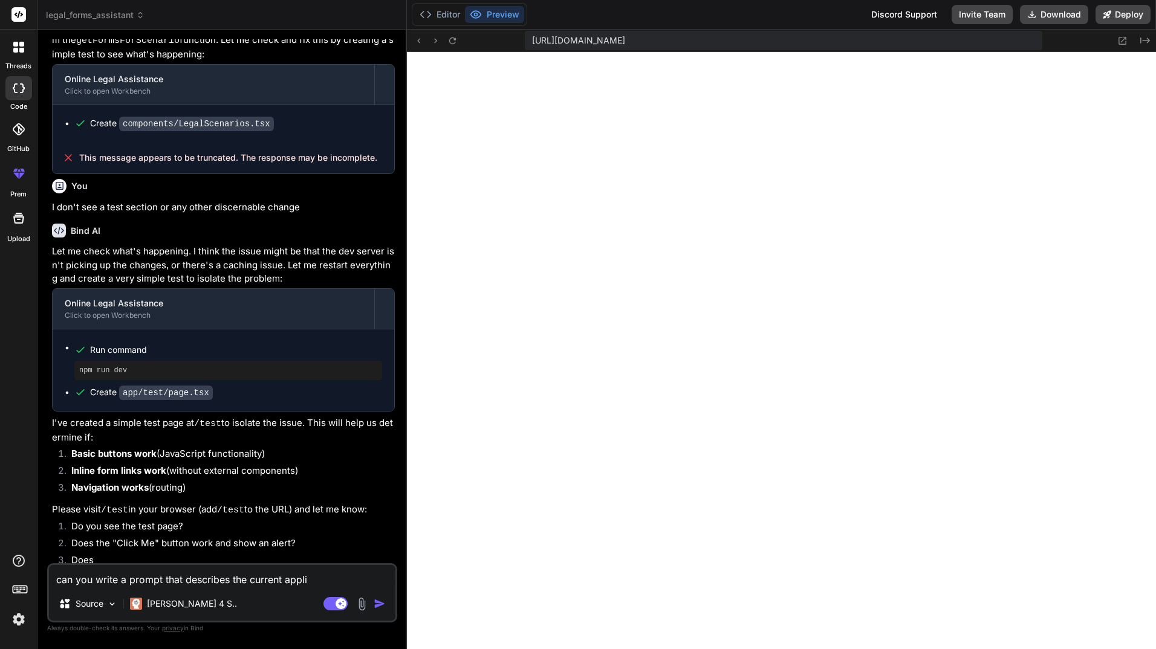
type textarea "can you write a prompt that describes the current applic"
type textarea "x"
type textarea "can you write a prompt that describes the current applica"
type textarea "x"
type textarea "can you write a prompt that describes the current applicat"
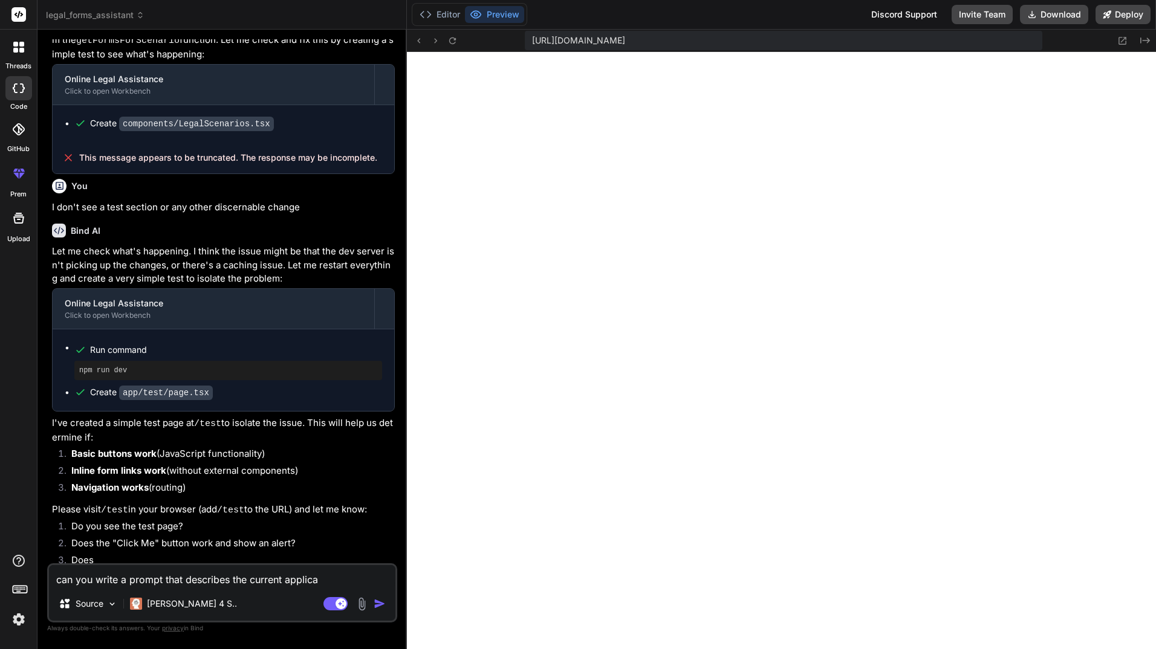
type textarea "x"
type textarea "can you write a prompt that describes the current applicati"
type textarea "x"
type textarea "can you write a prompt that describes the current applicatio"
type textarea "x"
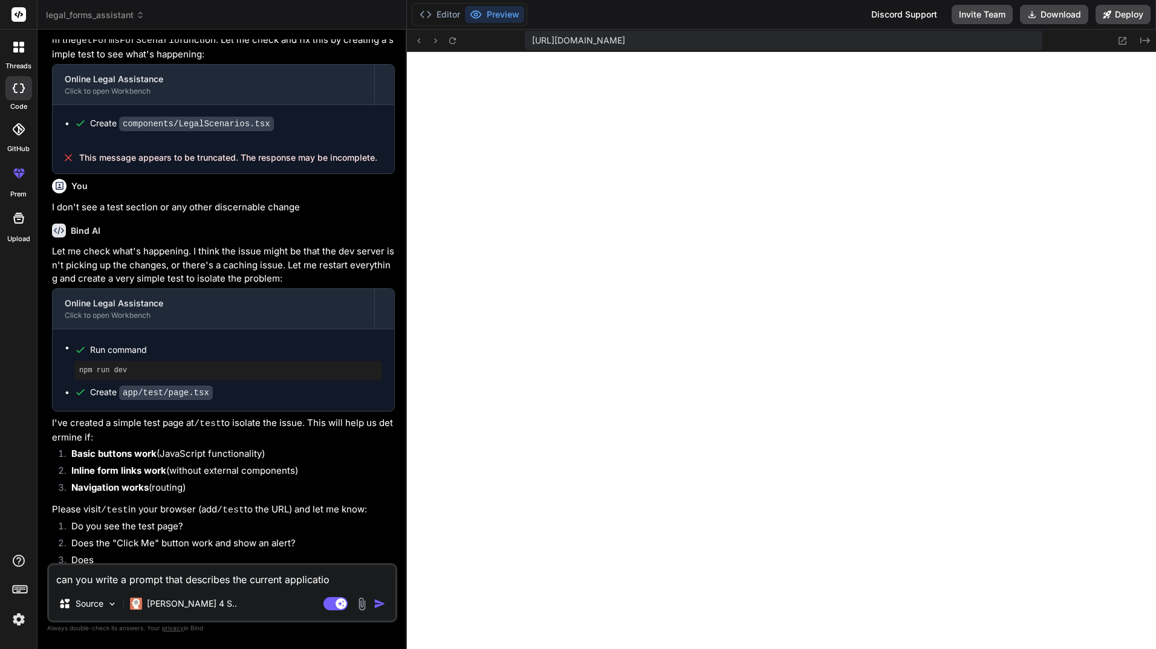
type textarea "can you write a prompt that describes the current application"
type textarea "x"
click at [287, 579] on textarea "can you write a prompt that describes the current application" at bounding box center [222, 576] width 346 height 22
type textarea "can you write a prompt that describes the current Oapplication"
type textarea "x"
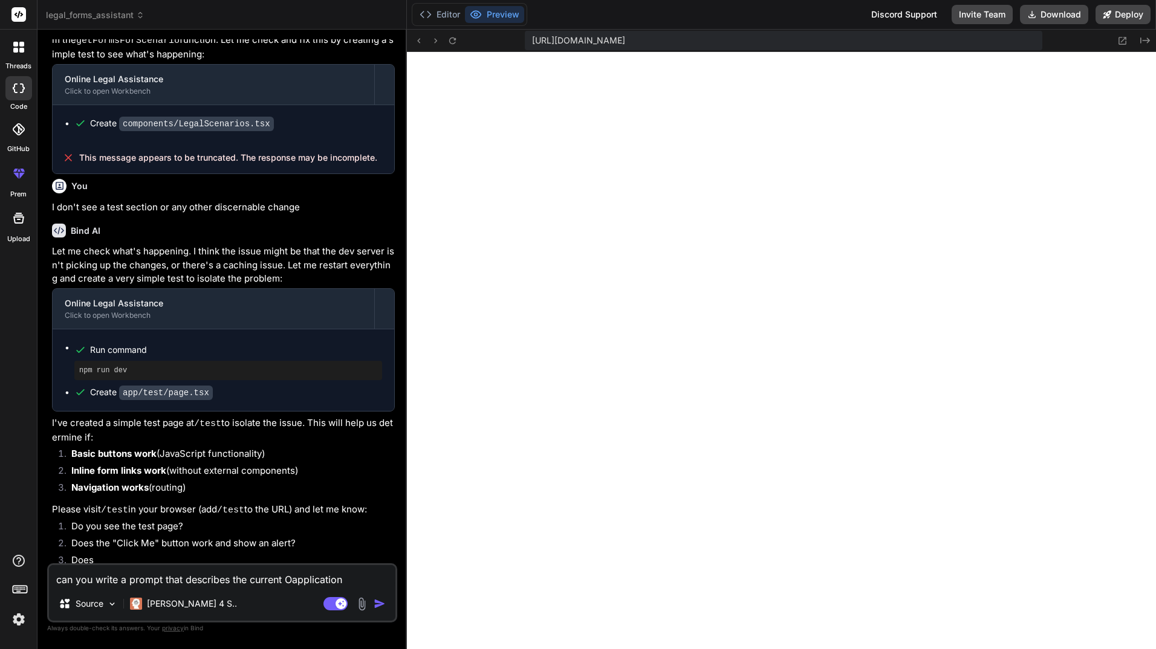
type textarea "can you write a prompt that describes the current Onapplication"
type textarea "x"
type textarea "can you write a prompt that describes the current Onlapplication"
type textarea "x"
type textarea "can you write a prompt that describes the current Onliapplication"
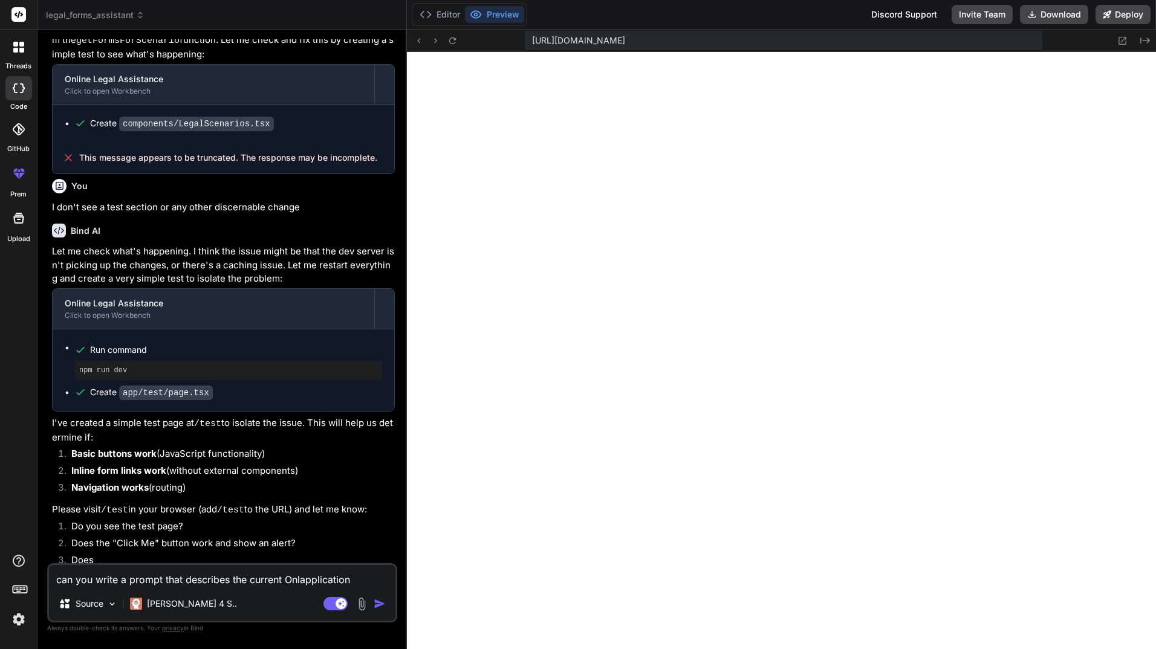
type textarea "x"
type textarea "can you write a prompt that describes the current Onlinapplication"
type textarea "x"
type textarea "can you write a prompt that describes the current Onlineapplication"
type textarea "x"
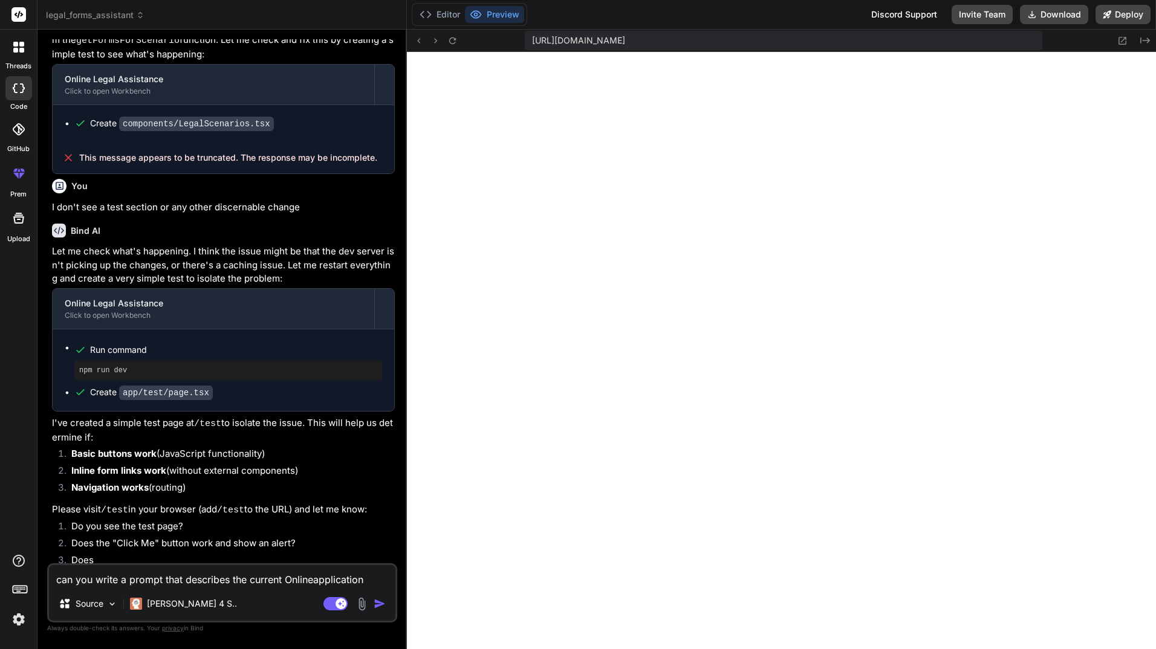
type textarea "can you write a prompt that describes the current Online application"
type textarea "x"
type textarea "can you write a prompt that describes the current Online Lapplication"
type textarea "x"
type textarea "can you write a prompt that describes the current Online Leapplication"
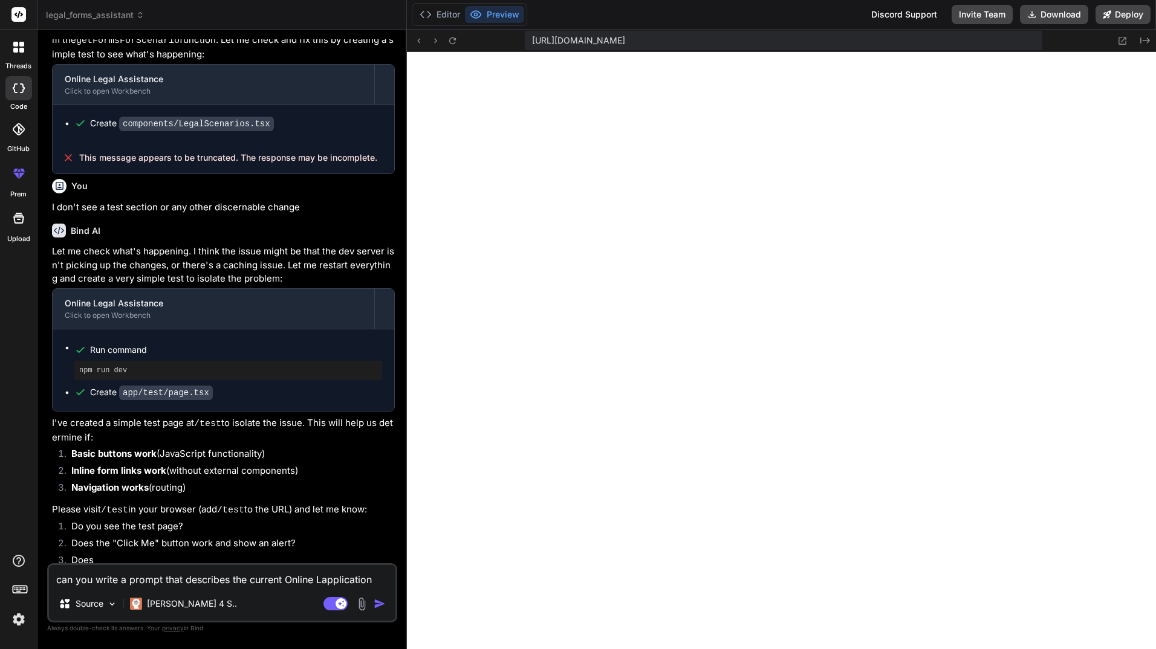
type textarea "x"
type textarea "can you write a prompt that describes the current Online Legapplication"
type textarea "x"
type textarea "can you write a prompt that describes the current Online Legaapplication"
type textarea "x"
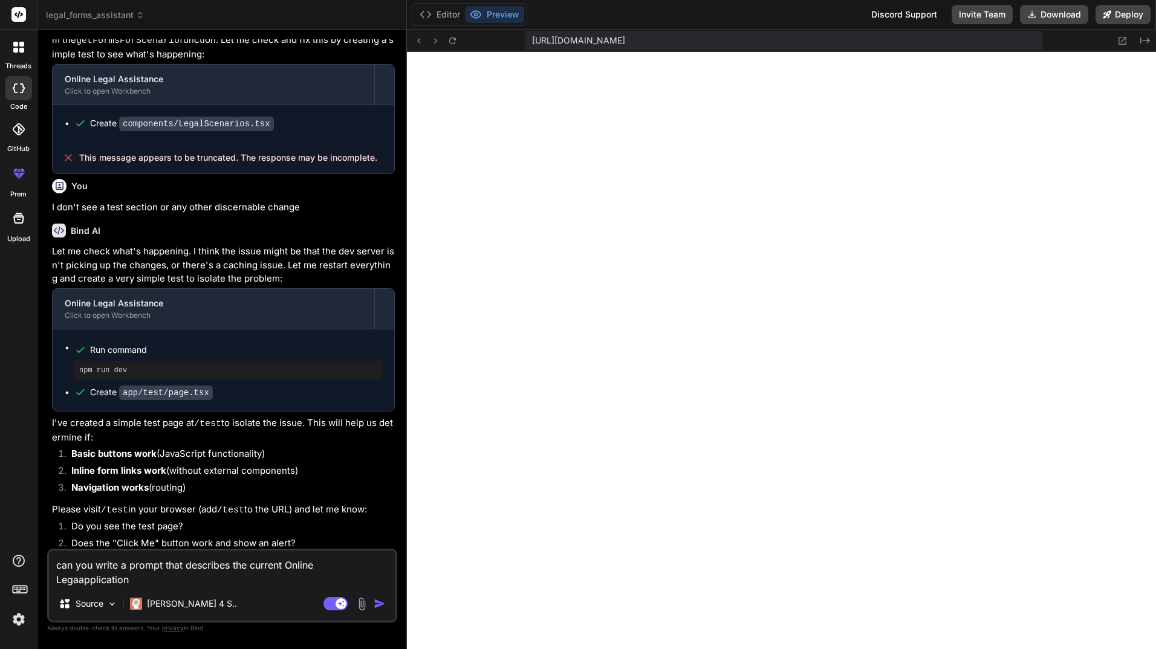
scroll to position [1265, 0]
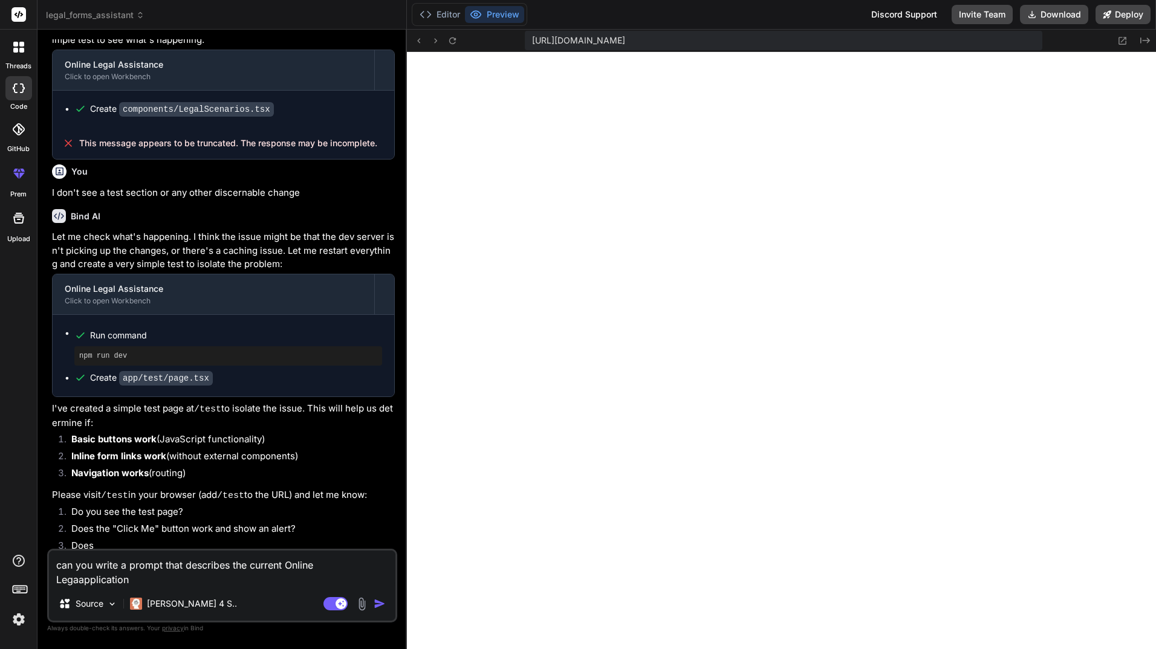
type textarea "can you write a prompt that describes the current Online Legalapplication"
type textarea "x"
type textarea "can you write a prompt that describes the current Online Legal application"
type textarea "x"
type textarea "can you write a prompt that describes the current Online Legal Aapplication"
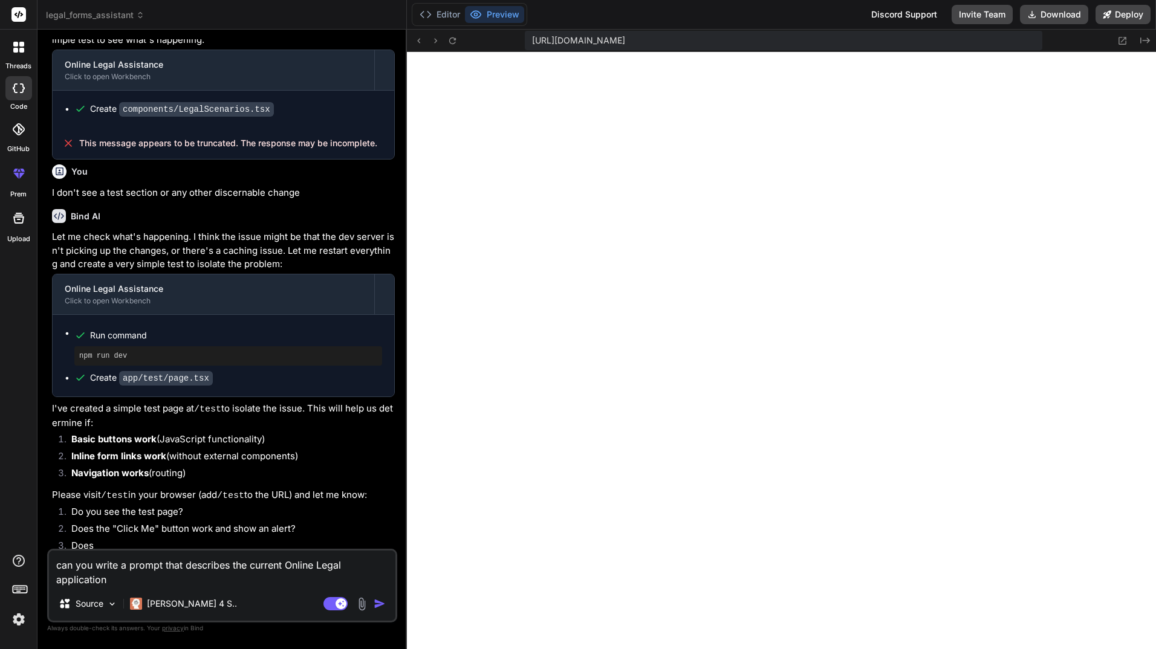
type textarea "x"
type textarea "can you write a prompt that describes the current Online Legal Asapplication"
type textarea "x"
type textarea "can you write a prompt that describes the current Online Legal Assapplication"
type textarea "x"
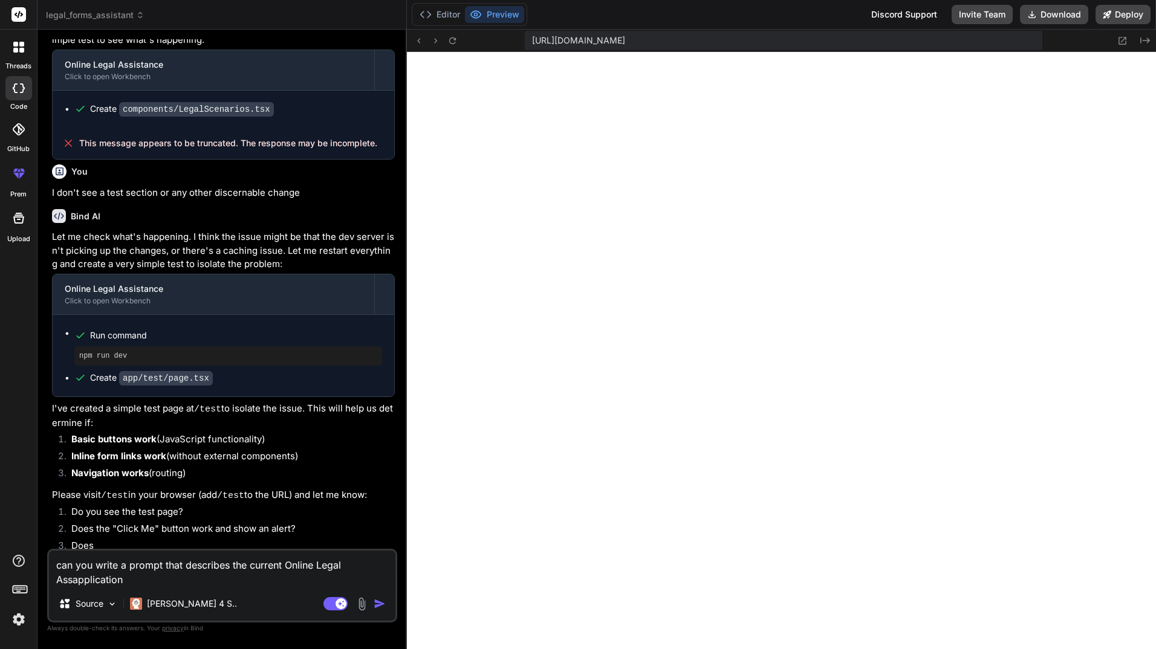
type textarea "can you write a prompt that describes the current Online Legal Assiapplication"
type textarea "x"
type textarea "can you write a prompt that describes the current Online Legal Assisapplication"
type textarea "x"
type textarea "can you write a prompt that describes the current Online Legal Assistapplication"
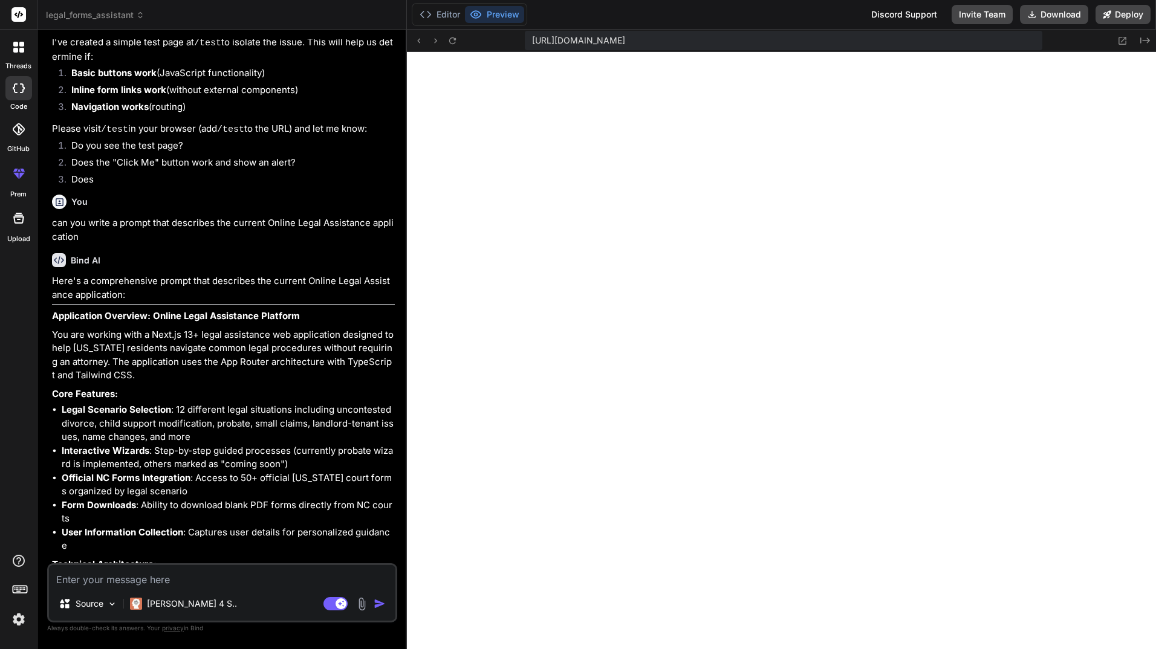
scroll to position [1692, 0]
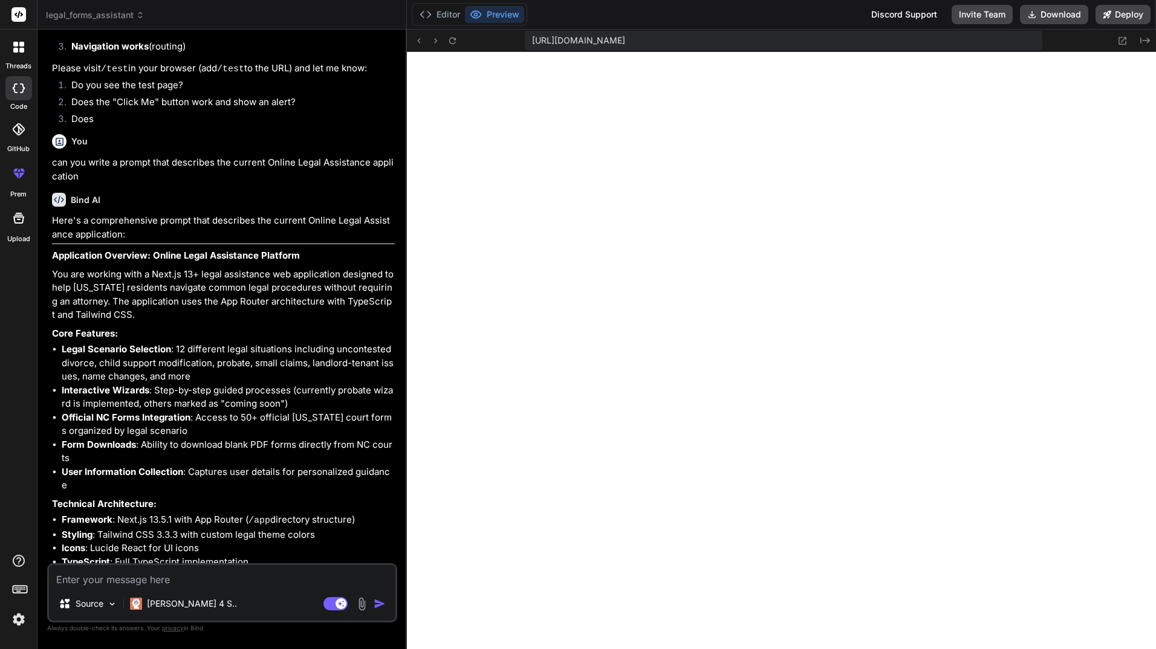
click at [152, 513] on li "Framework : Next.js 13.5.1 with App Router ( /app directory structure)" at bounding box center [228, 520] width 333 height 15
click at [62, 470] on li "User Information Collection : Captures user details for personalized guidance" at bounding box center [228, 479] width 333 height 27
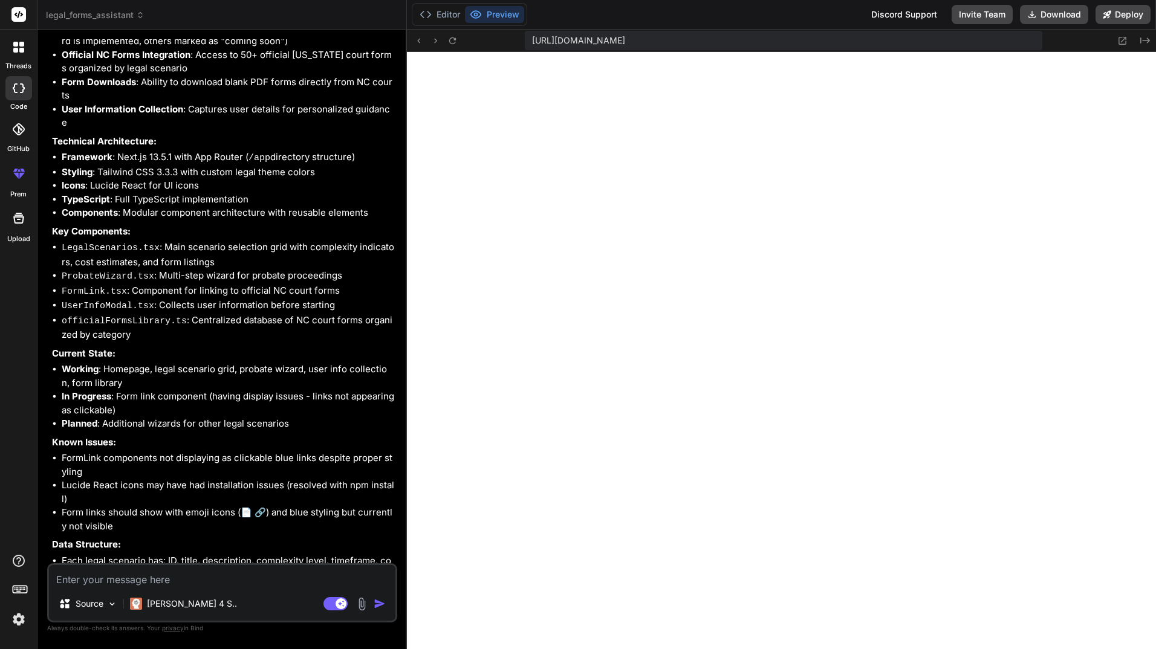
scroll to position [2115, 0]
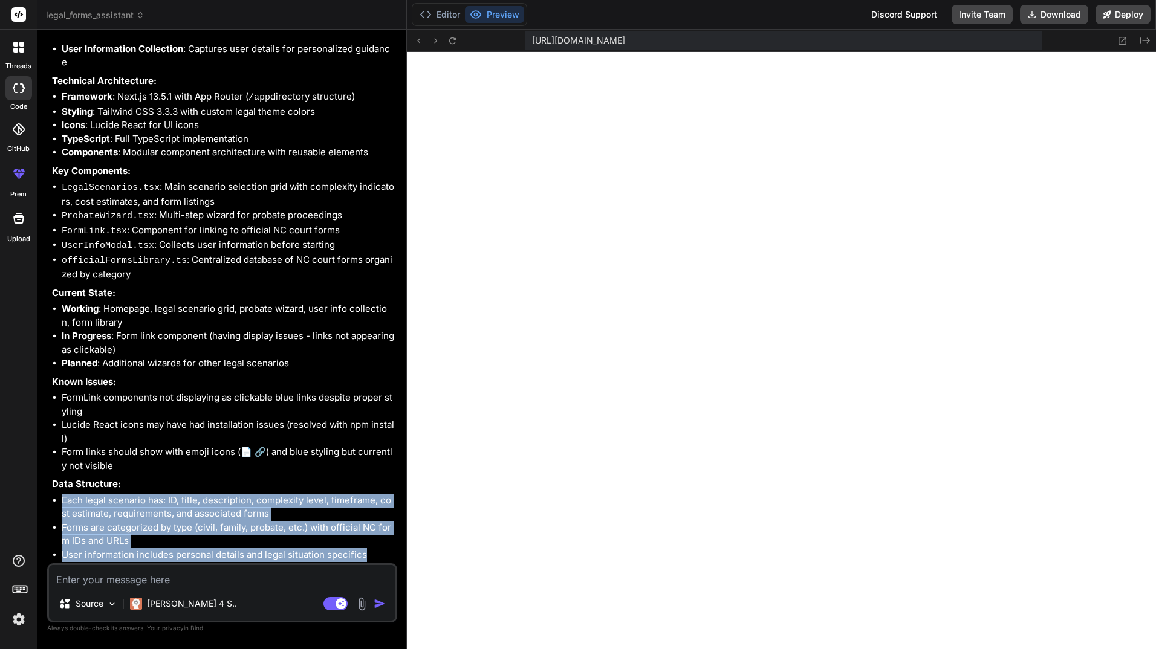
drag, startPoint x: 369, startPoint y: 524, endPoint x: 63, endPoint y: 472, distance: 311.0
click at [63, 494] on ul "Each legal scenario has: ID, title, description, complexity level, timeframe, c…" at bounding box center [223, 528] width 343 height 68
drag, startPoint x: 63, startPoint y: 472, endPoint x: 83, endPoint y: 479, distance: 21.0
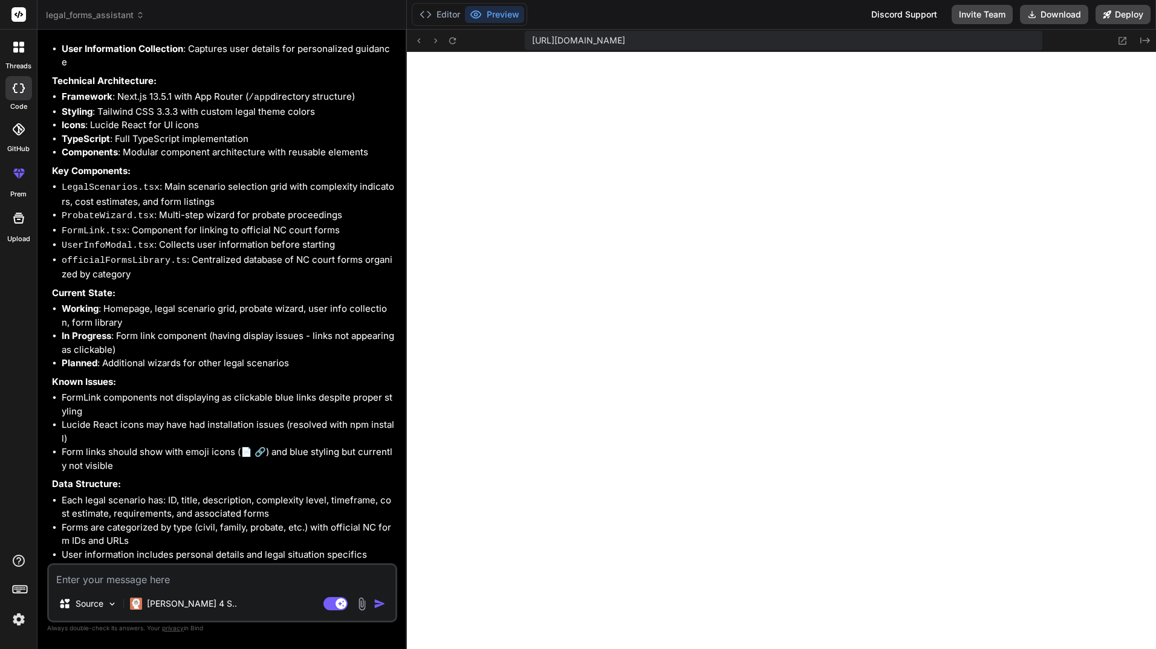
drag, startPoint x: 83, startPoint y: 479, endPoint x: 215, endPoint y: 229, distance: 282.9
click at [215, 253] on li "officialFormsLibrary.ts : Centralized database of NC court forms organized by c…" at bounding box center [228, 267] width 333 height 28
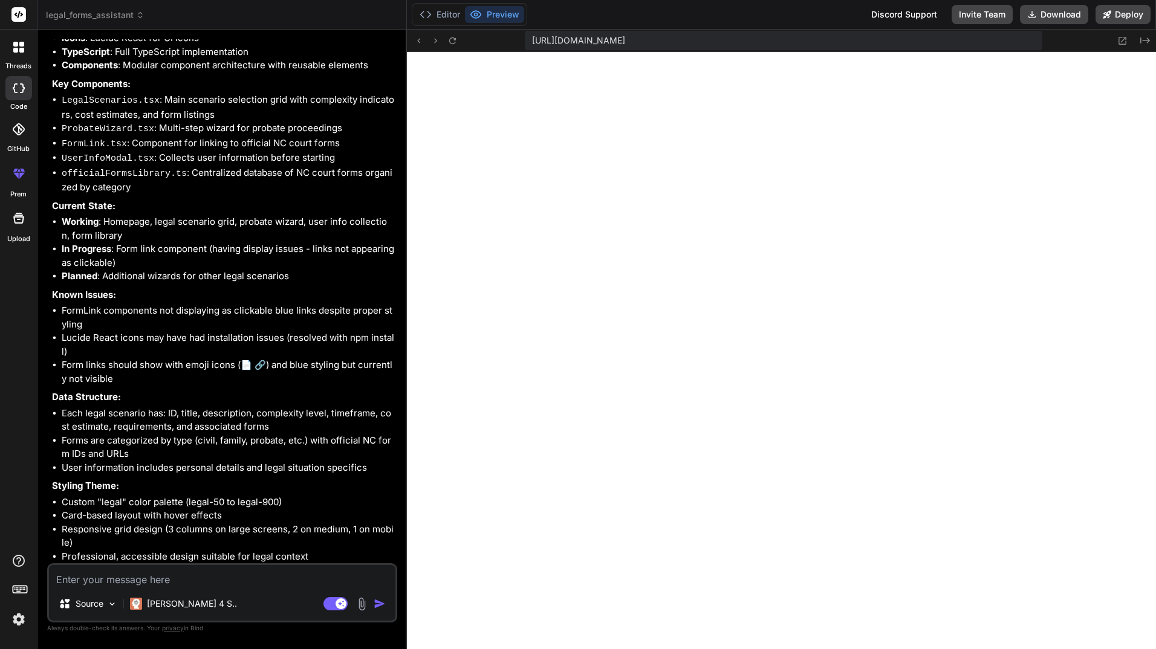
scroll to position [2209, 0]
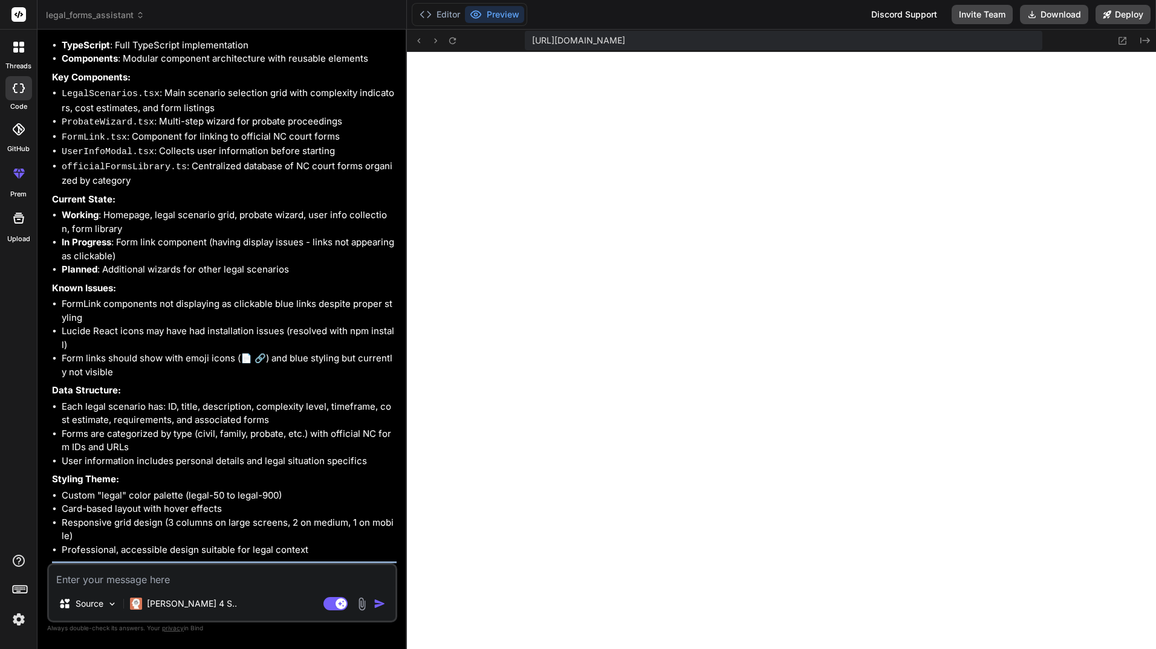
drag, startPoint x: 344, startPoint y: 551, endPoint x: 52, endPoint y: 539, distance: 292.3
click at [52, 562] on p "The application aims to democratize access to legal processes by providing clea…" at bounding box center [223, 575] width 343 height 27
copy p "The application aims to democratize access to legal processes by providing clea…"
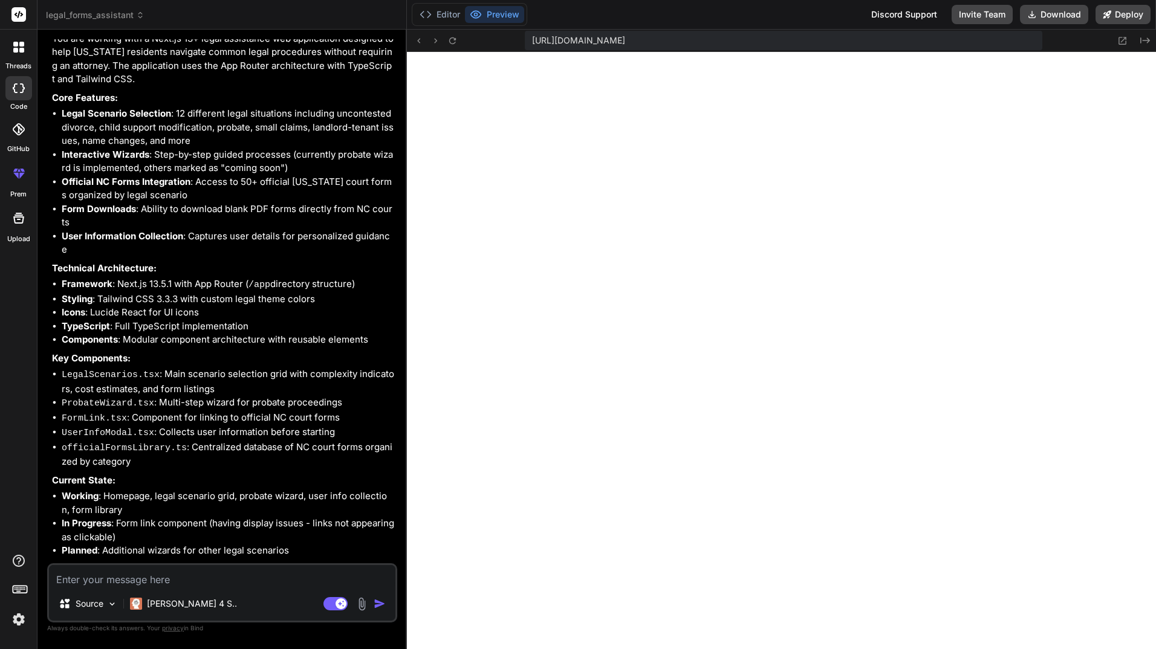
scroll to position [1907, 0]
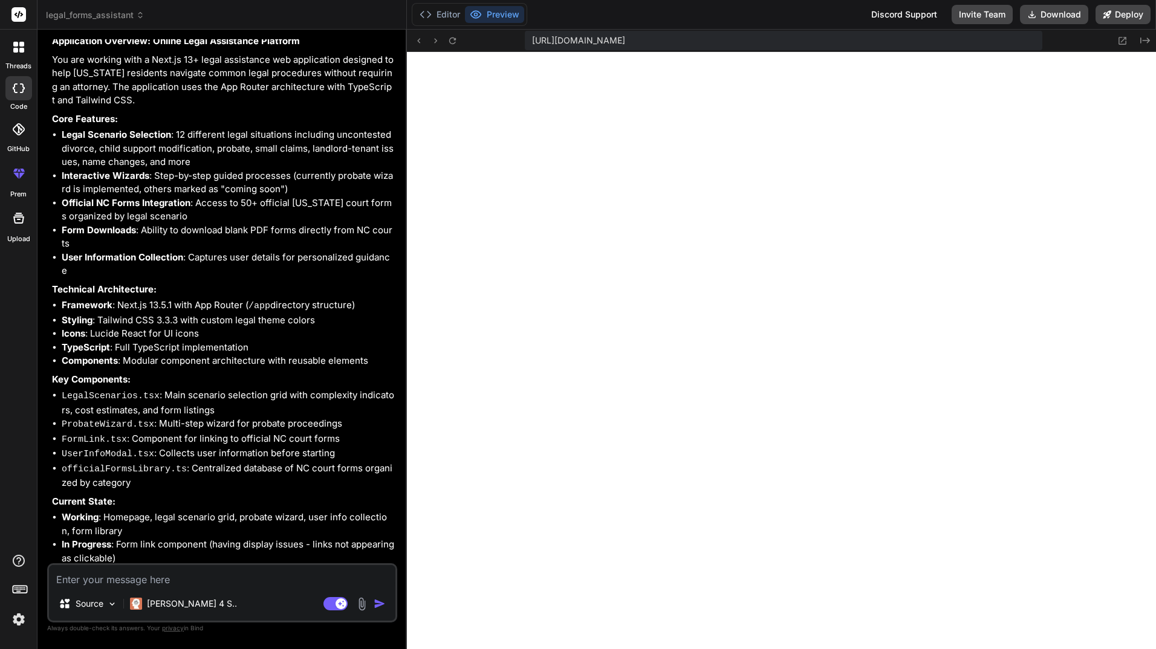
drag, startPoint x: 63, startPoint y: 130, endPoint x: 197, endPoint y: 209, distance: 155.3
click at [197, 209] on ul "Legal Scenario Selection : 12 different legal situations including uncontested …" at bounding box center [223, 203] width 343 height 150
drag, startPoint x: 197, startPoint y: 209, endPoint x: 203, endPoint y: 48, distance: 161.0
click at [203, 53] on p "You are working with a Next.js 13+ legal assistance web application designed to…" at bounding box center [223, 80] width 343 height 54
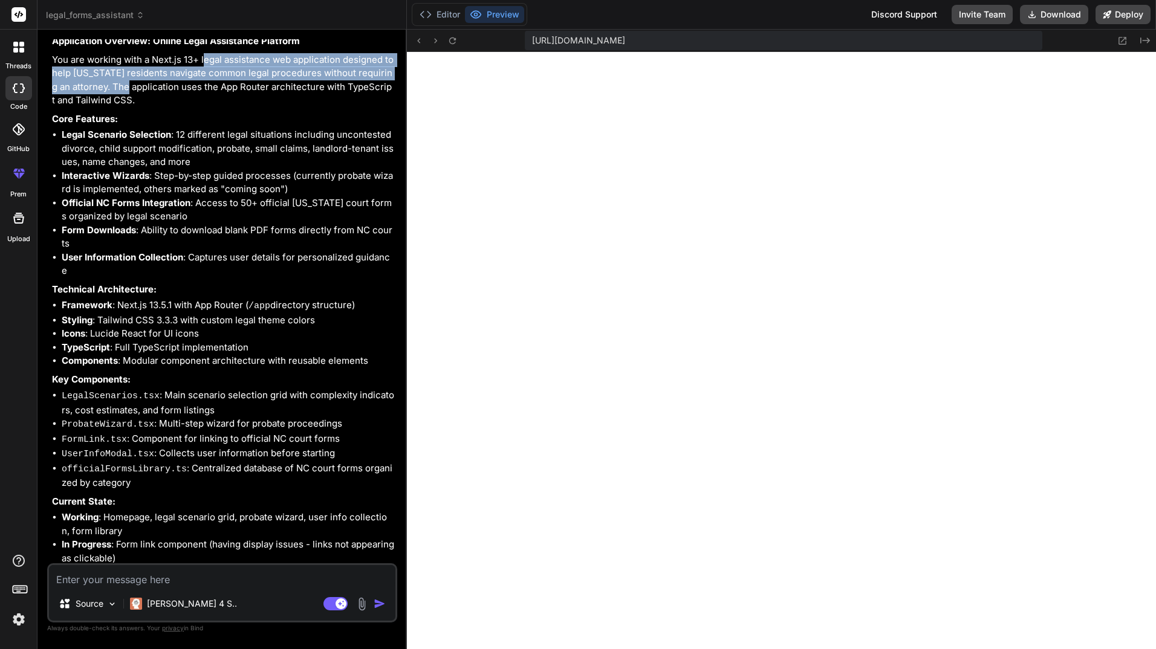
drag, startPoint x: 203, startPoint y: 48, endPoint x: 116, endPoint y: 79, distance: 92.2
click at [116, 79] on p "You are working with a Next.js 13+ legal assistance web application designed to…" at bounding box center [223, 80] width 343 height 54
copy p "egal assistance web application designed to help [US_STATE] residents navigate …"
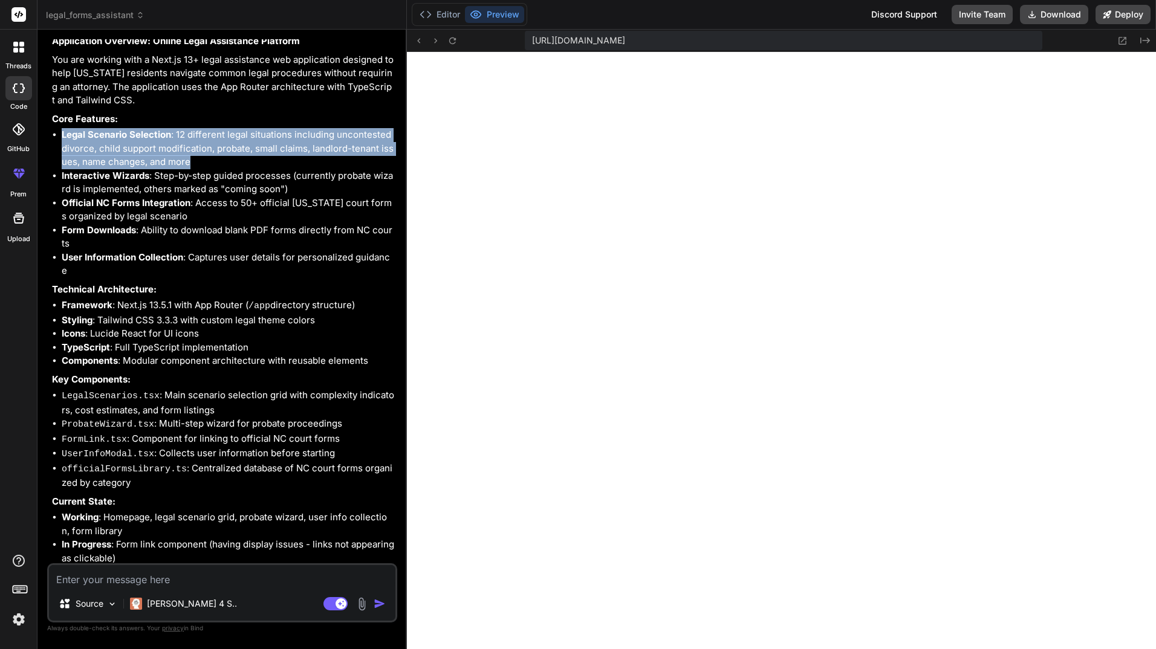
drag, startPoint x: 63, startPoint y: 126, endPoint x: 196, endPoint y: 161, distance: 136.8
click at [196, 161] on li "Legal Scenario Selection : 12 different legal situations including uncontested …" at bounding box center [228, 148] width 333 height 41
copy li "Legal Scenario Selection : 12 different legal situations including uncontested …"
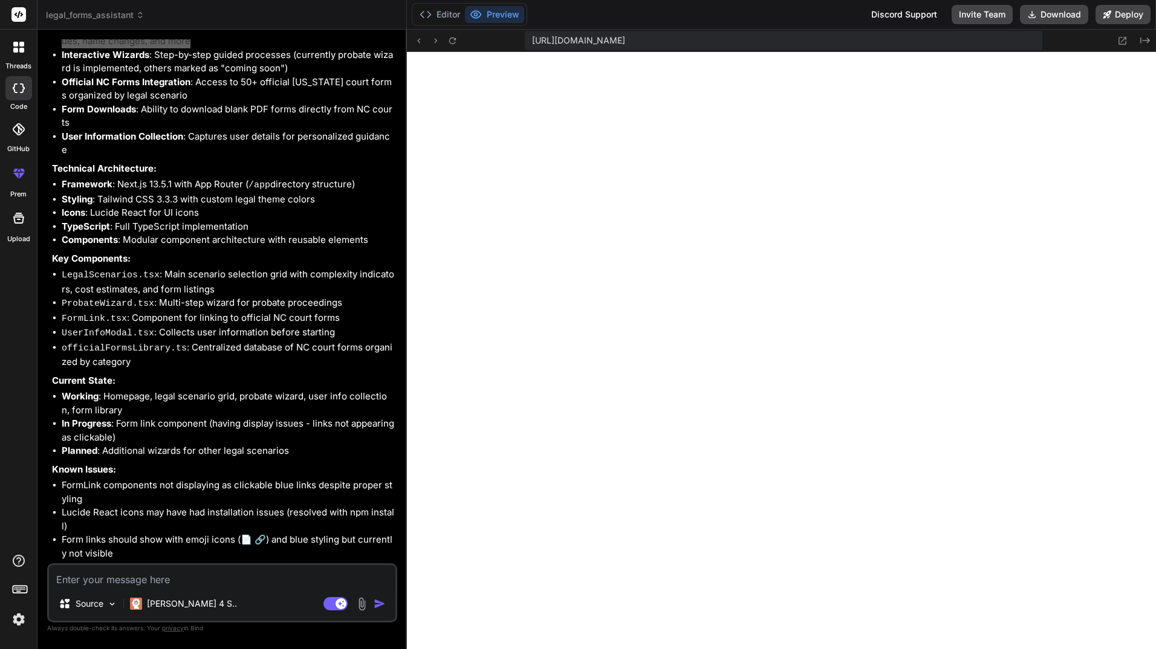
scroll to position [1967, 0]
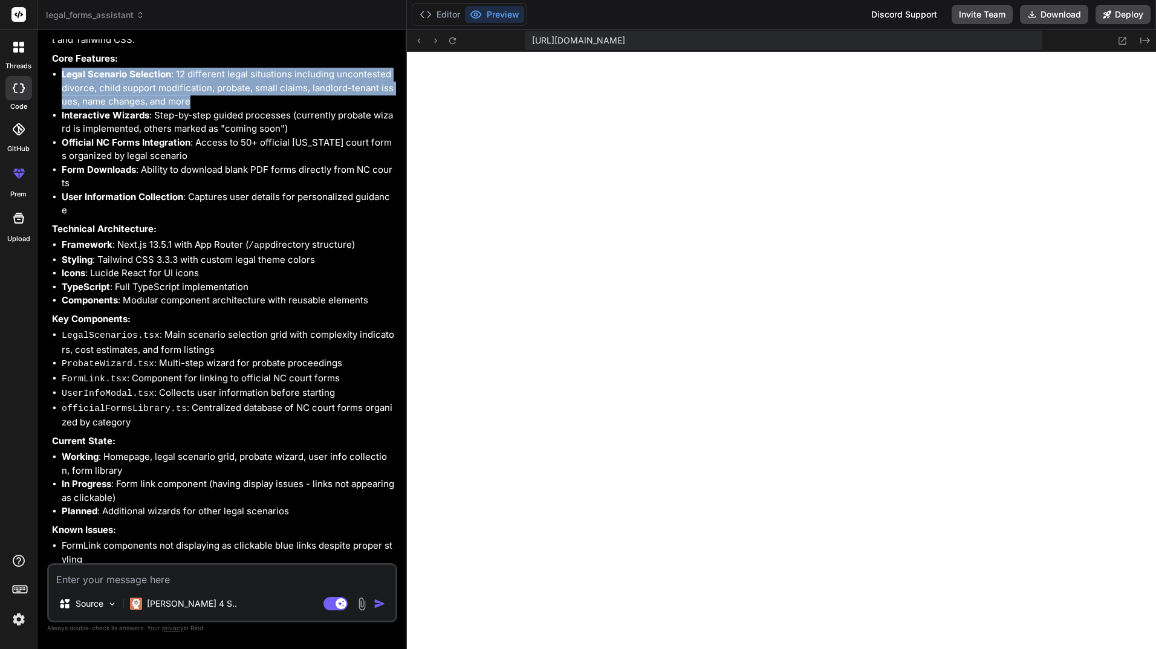
drag, startPoint x: 206, startPoint y: 145, endPoint x: 62, endPoint y: 132, distance: 144.5
click at [62, 136] on li "Official NC Forms Integration : Access to 50+ official [US_STATE] court forms o…" at bounding box center [228, 149] width 333 height 27
copy li "Official NC Forms Integration : Access to 50+ official [US_STATE] court forms o…"
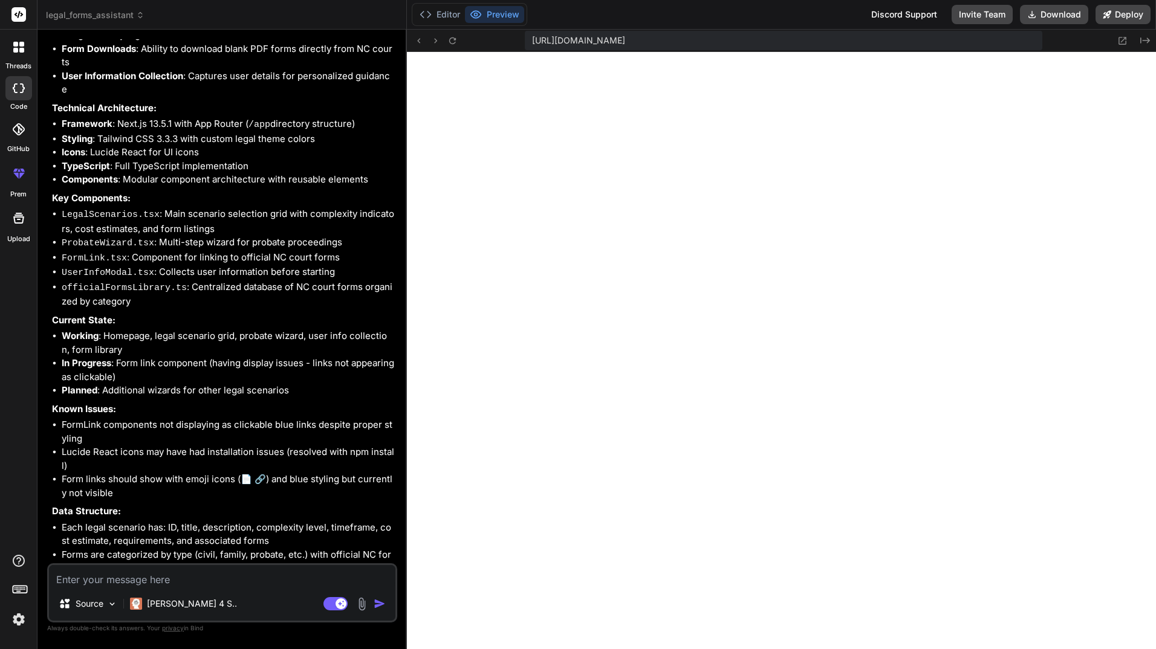
scroll to position [2148, 0]
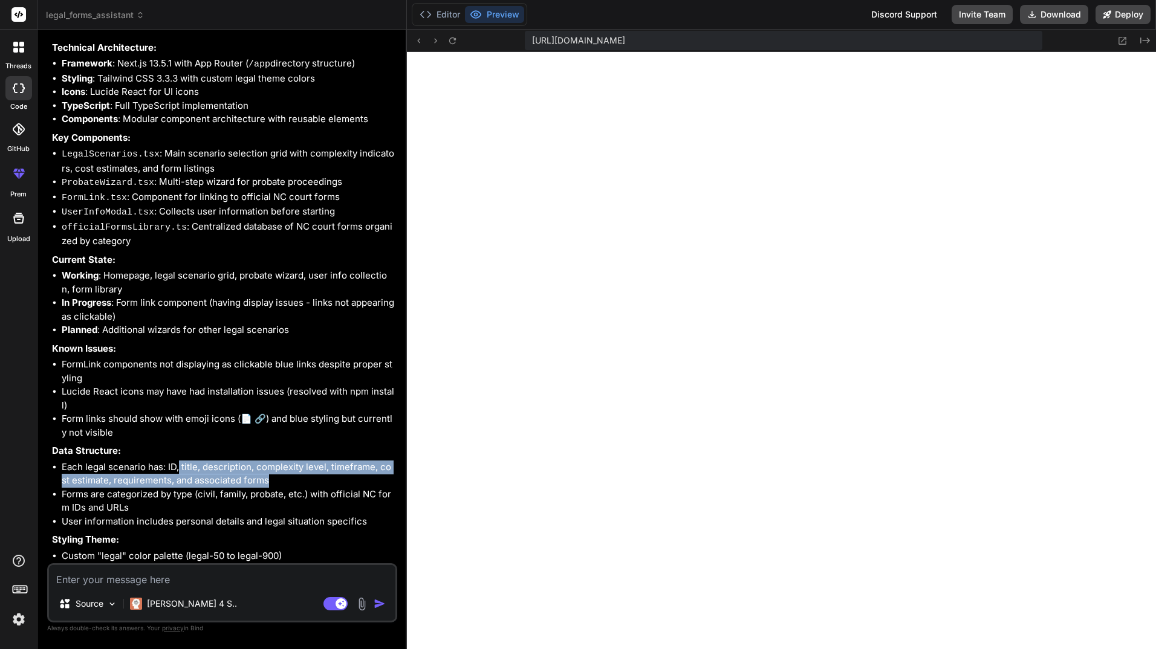
drag, startPoint x: 290, startPoint y: 455, endPoint x: 178, endPoint y: 443, distance: 112.5
click at [178, 461] on li "Each legal scenario has: ID, title, description, complexity level, timeframe, c…" at bounding box center [228, 474] width 333 height 27
drag, startPoint x: 178, startPoint y: 443, endPoint x: 154, endPoint y: 475, distance: 40.6
click at [154, 488] on li "Forms are categorized by type (civil, family, probate, etc.) with official NC f…" at bounding box center [228, 501] width 333 height 27
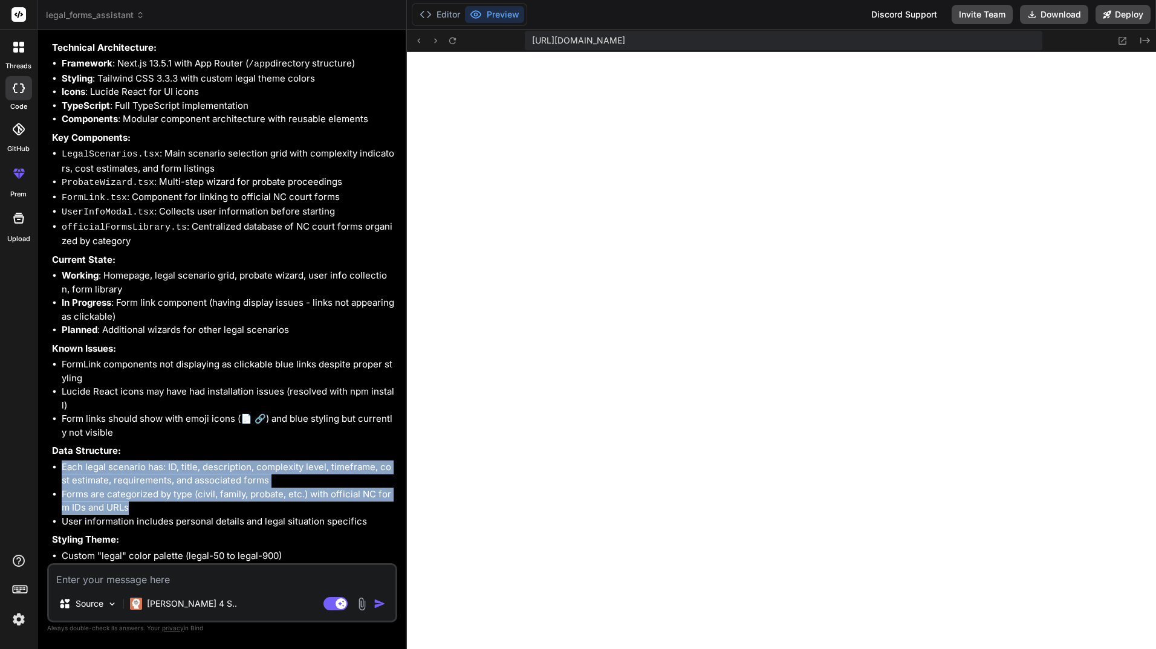
drag, startPoint x: 151, startPoint y: 478, endPoint x: 60, endPoint y: 443, distance: 97.2
click at [60, 461] on ul "Each legal scenario has: ID, title, description, complexity level, timeframe, c…" at bounding box center [223, 495] width 343 height 68
copy ul "Each legal scenario has: ID, title, description, complexity level, timeframe, c…"
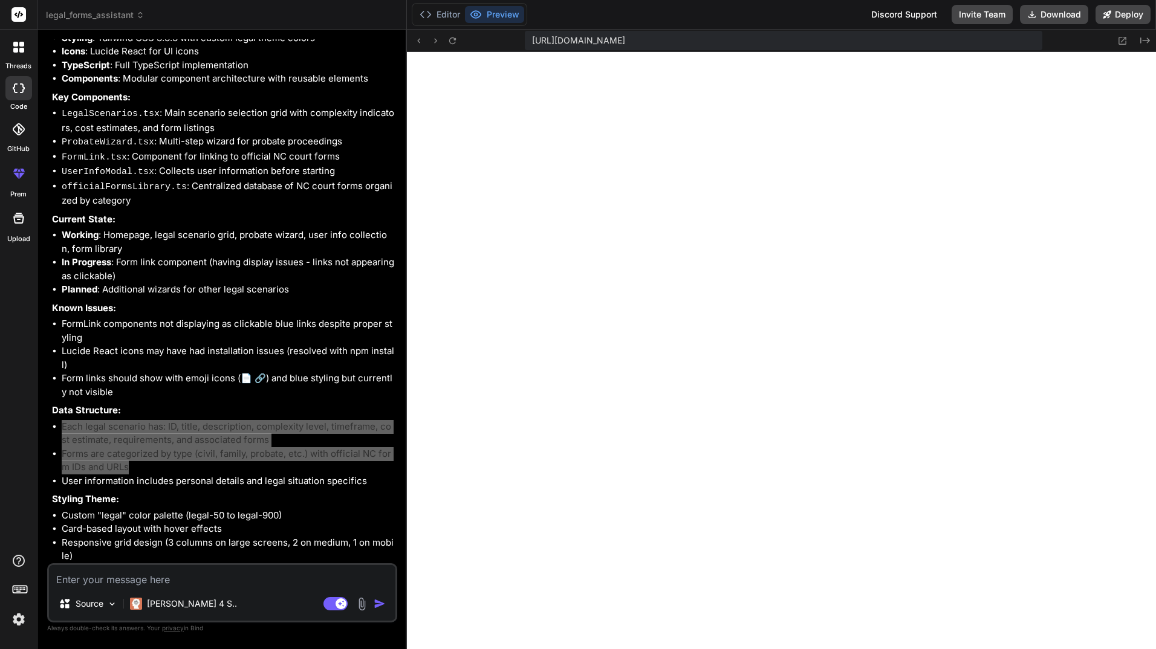
scroll to position [2209, 0]
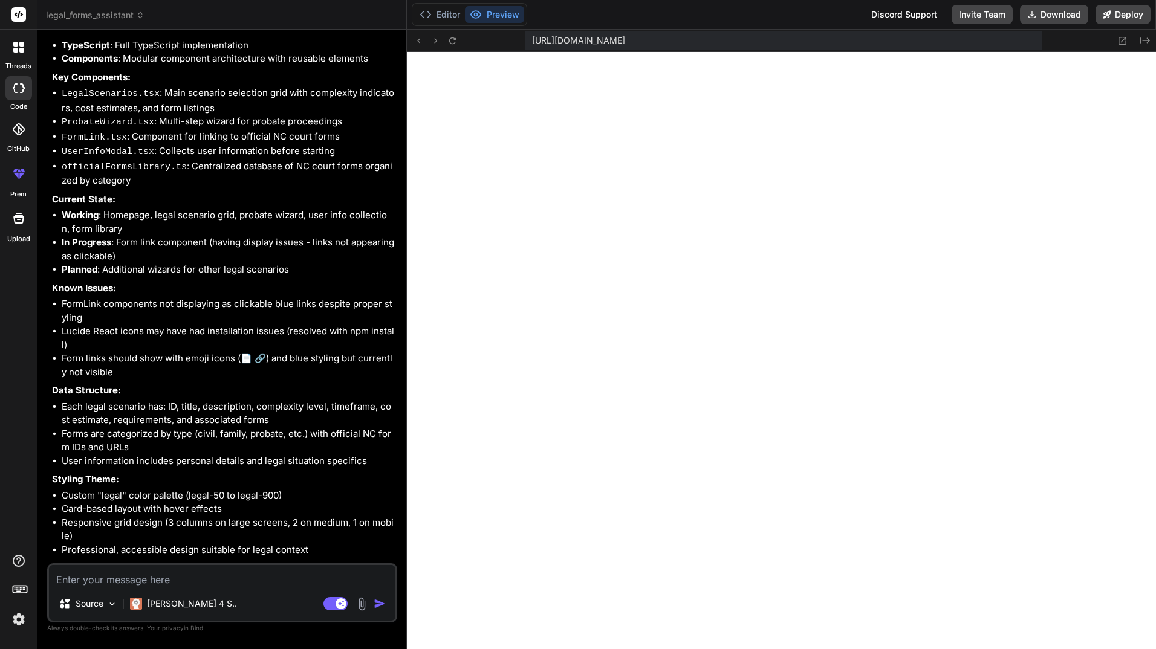
click at [214, 577] on textarea at bounding box center [222, 576] width 346 height 22
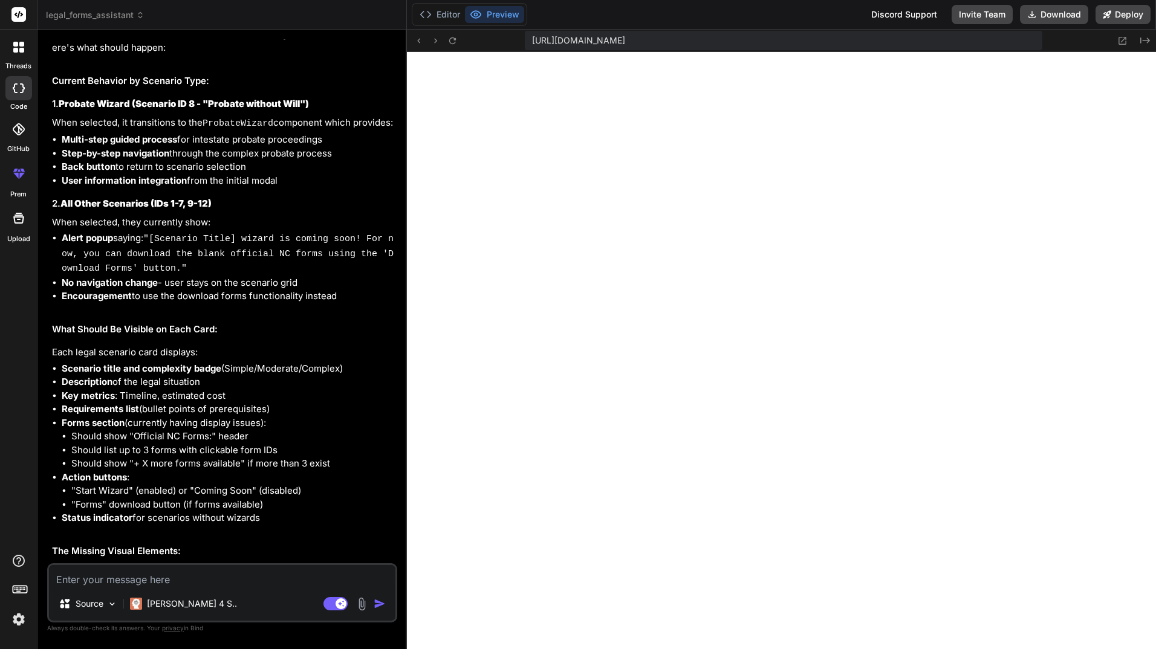
scroll to position [2783, 0]
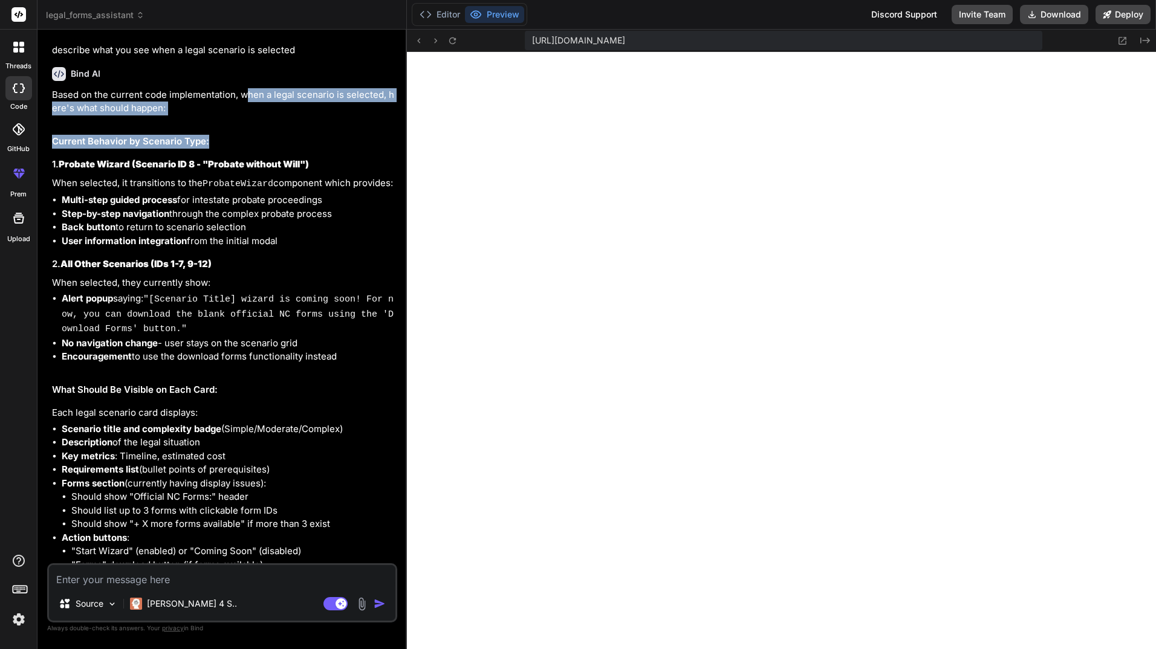
drag, startPoint x: 243, startPoint y: 65, endPoint x: 254, endPoint y: 107, distance: 43.7
click at [254, 107] on div "Based on the current code implementation, when a legal scenario is selected, he…" at bounding box center [223, 401] width 343 height 627
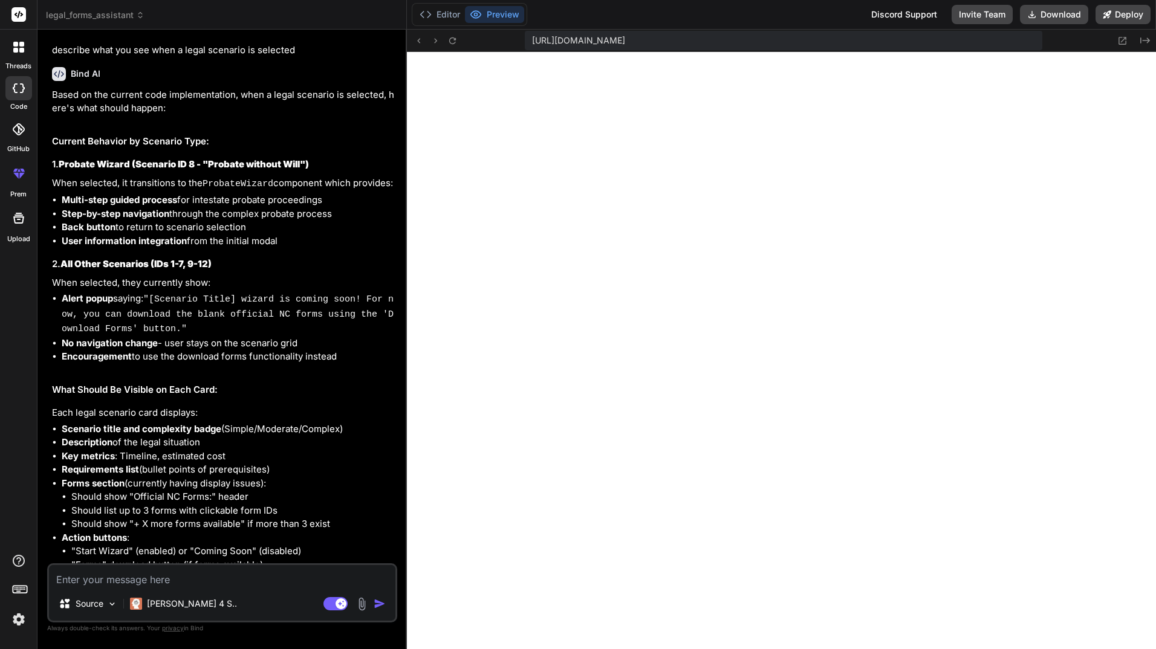
drag, startPoint x: 254, startPoint y: 107, endPoint x: 241, endPoint y: 63, distance: 45.9
click at [241, 88] on p "Based on the current code implementation, when a legal scenario is selected, he…" at bounding box center [223, 101] width 343 height 27
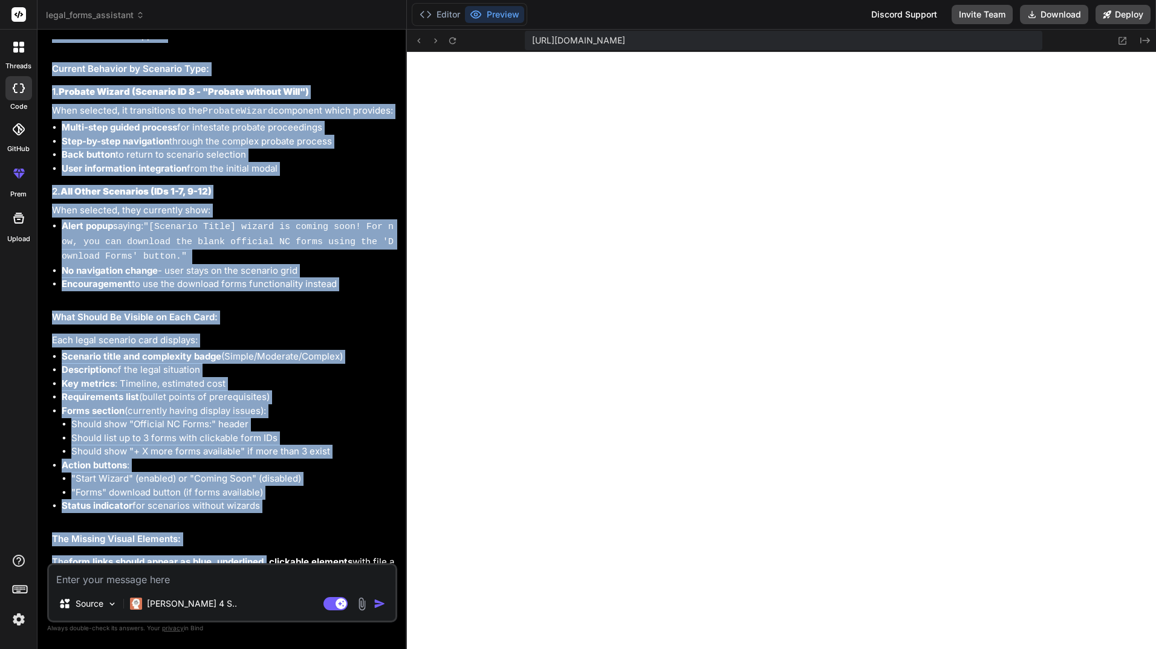
scroll to position [2861, 0]
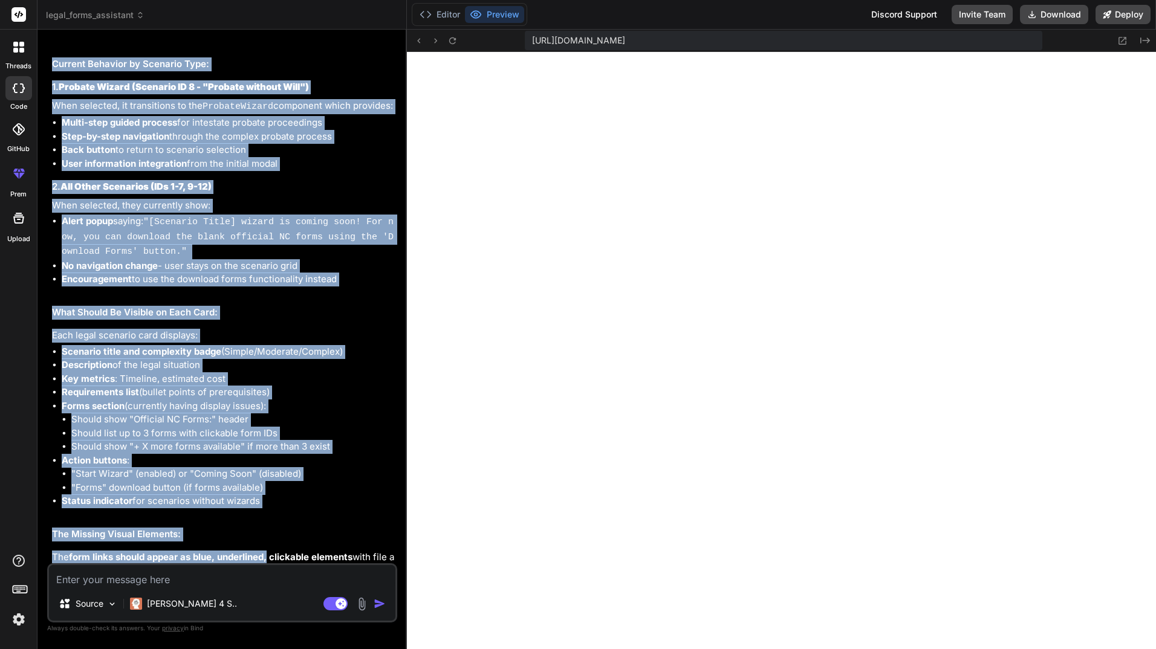
drag, startPoint x: 241, startPoint y: 63, endPoint x: 270, endPoint y: 470, distance: 408.0
click at [270, 470] on div "Based on the current code implementation, when a legal scenario is selected, he…" at bounding box center [223, 324] width 343 height 627
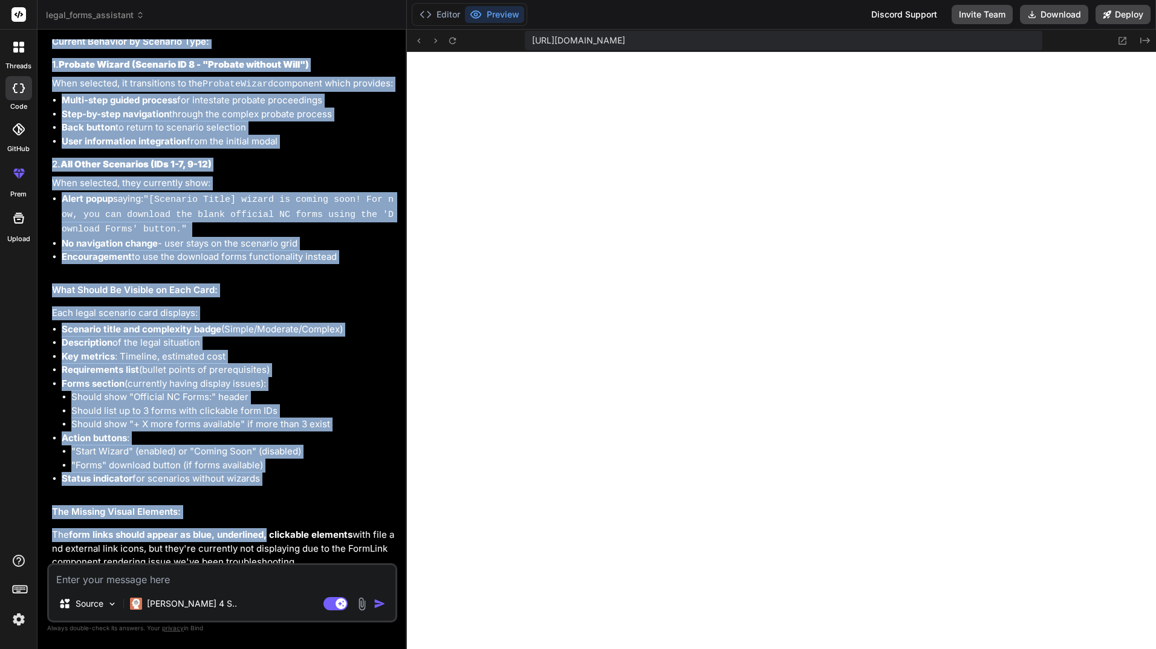
scroll to position [2904, 0]
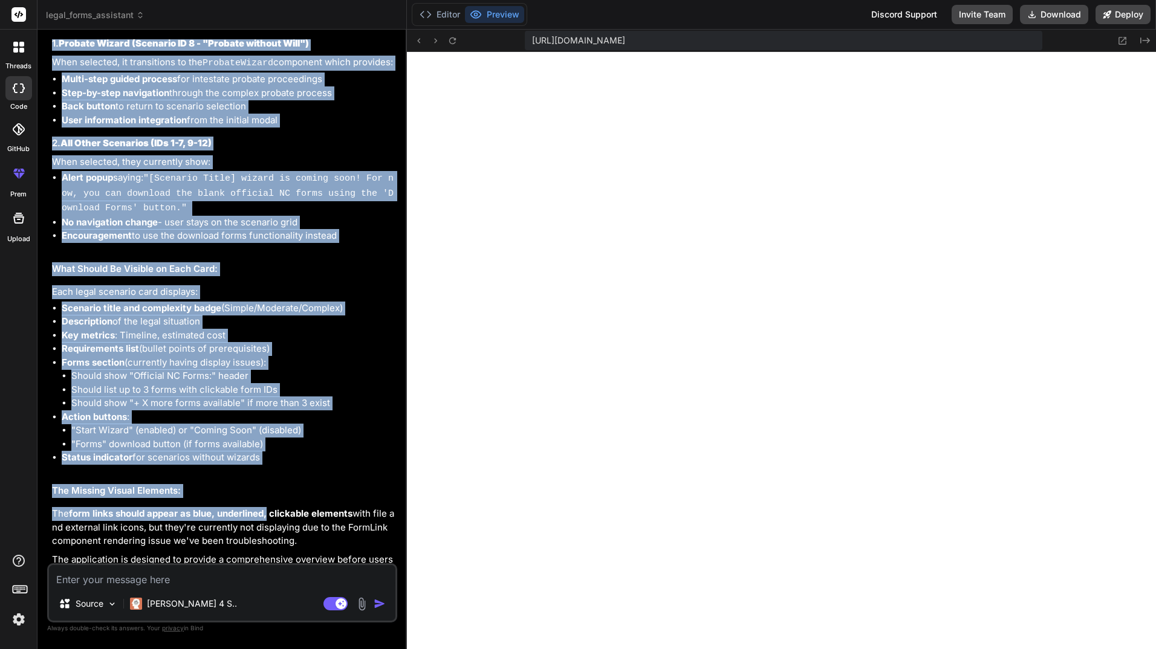
copy div "when a legal scenario is selected, here's what should happen: Current Behavior …"
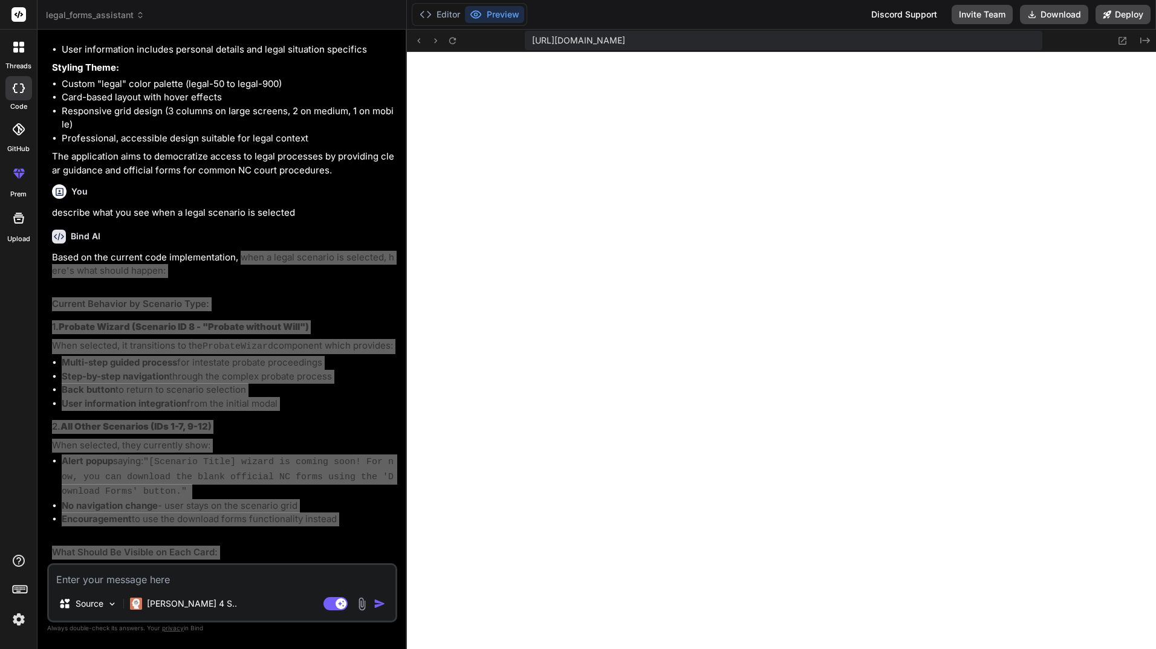
scroll to position [2602, 0]
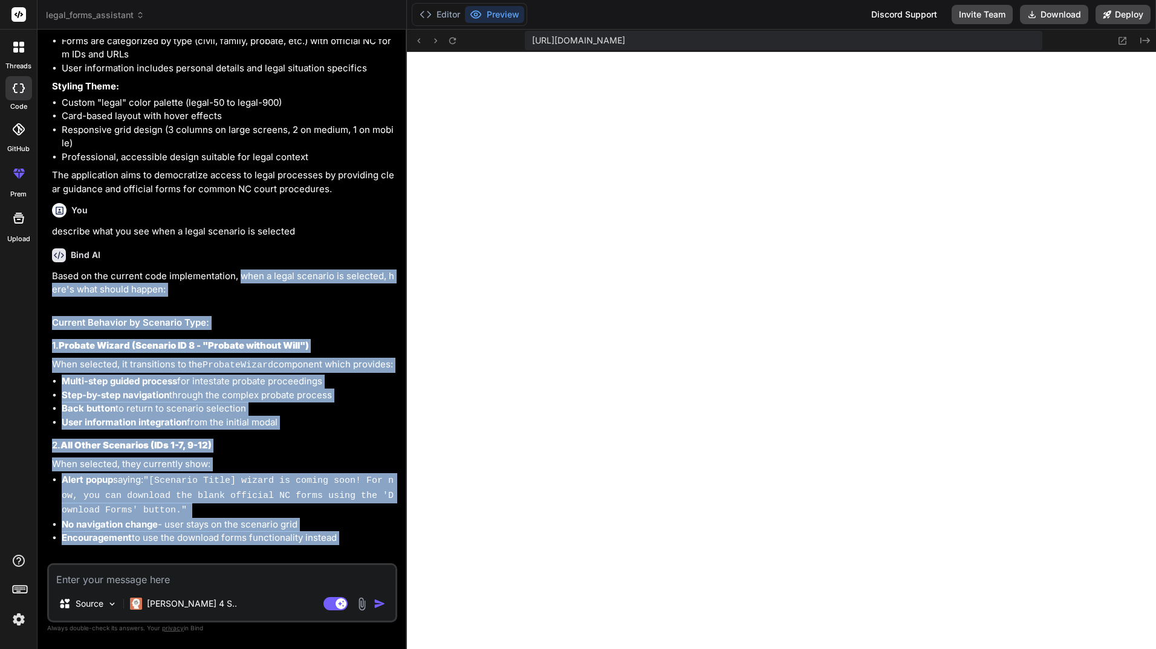
click at [172, 316] on h2 "Current Behavior by Scenario Type:" at bounding box center [223, 323] width 343 height 14
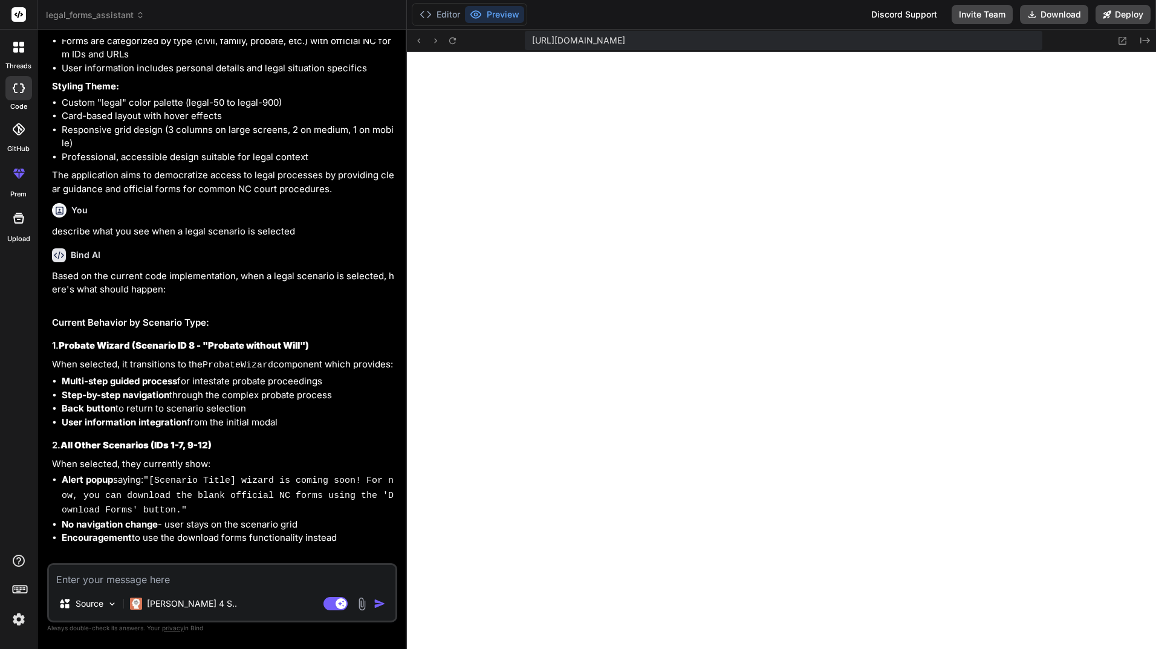
drag, startPoint x: 286, startPoint y: 392, endPoint x: 68, endPoint y: 356, distance: 221.2
click at [68, 375] on ul "Multi-step guided process for intestate probate proceedings Step-by-step naviga…" at bounding box center [223, 402] width 343 height 54
drag, startPoint x: 68, startPoint y: 356, endPoint x: 62, endPoint y: 351, distance: 7.7
click at [62, 376] on strong "Multi-step guided process" at bounding box center [119, 381] width 115 height 11
click at [60, 375] on ul "Multi-step guided process for intestate probate proceedings Step-by-step naviga…" at bounding box center [223, 402] width 343 height 54
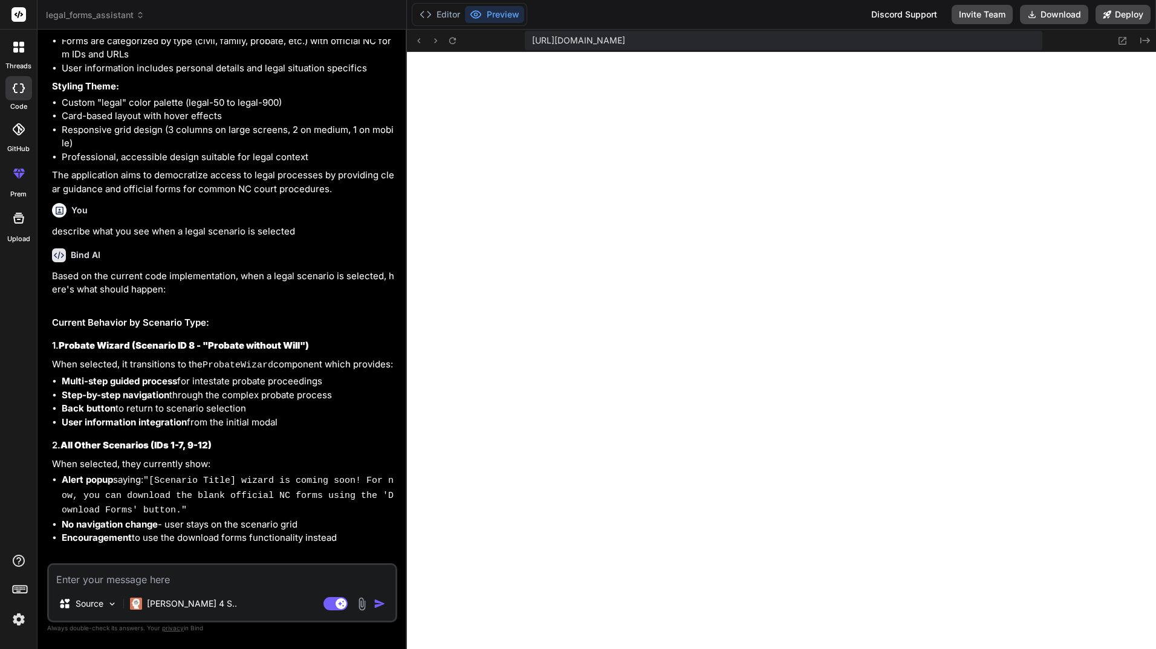
drag, startPoint x: 63, startPoint y: 353, endPoint x: 279, endPoint y: 391, distance: 219.2
click at [279, 391] on ul "Multi-step guided process for intestate probate proceedings Step-by-step naviga…" at bounding box center [223, 402] width 343 height 54
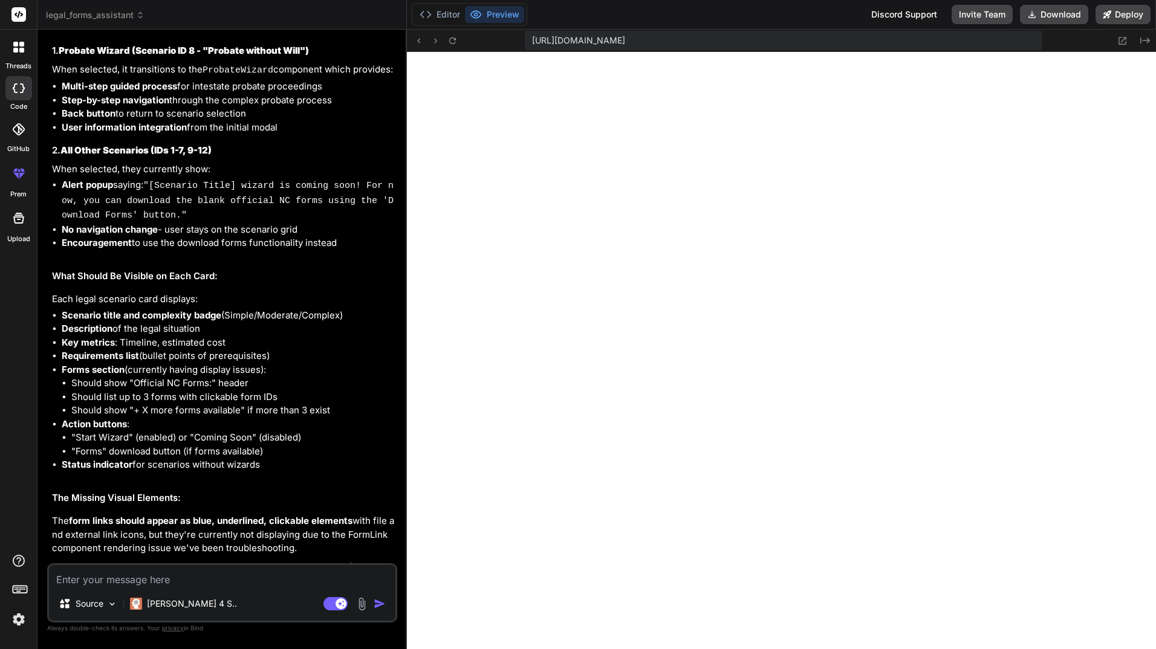
scroll to position [2904, 0]
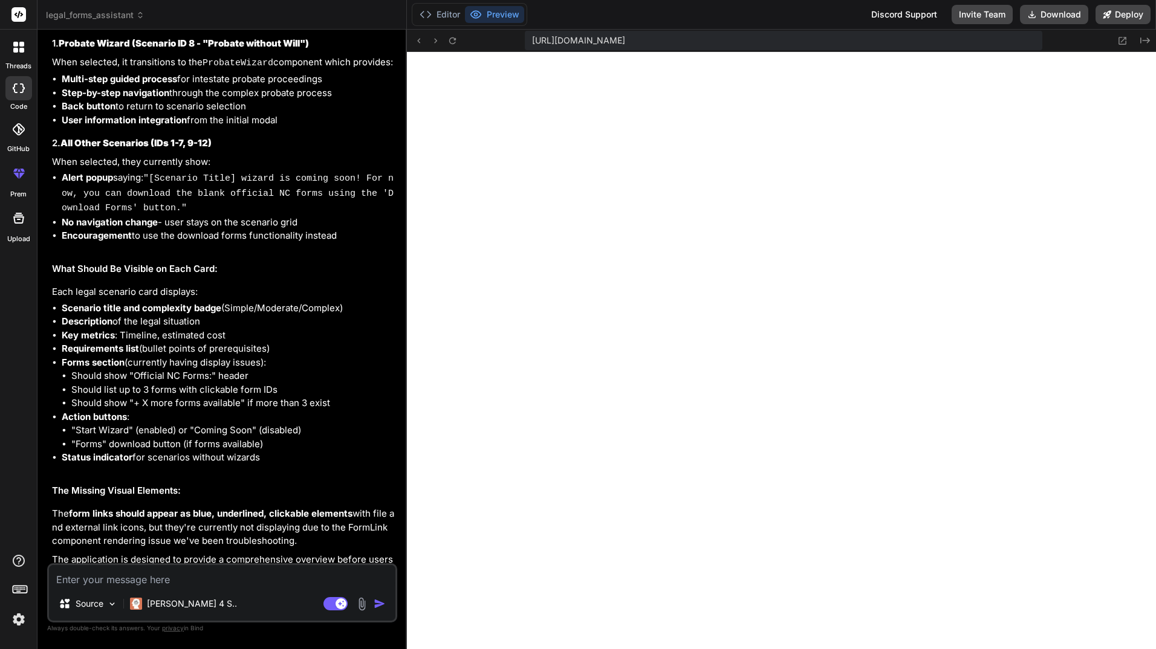
click at [181, 582] on textarea at bounding box center [222, 576] width 346 height 22
click at [199, 553] on p "The application is designed to provide a comprehensive overview before users co…" at bounding box center [223, 573] width 343 height 41
